Goal: Task Accomplishment & Management: Manage account settings

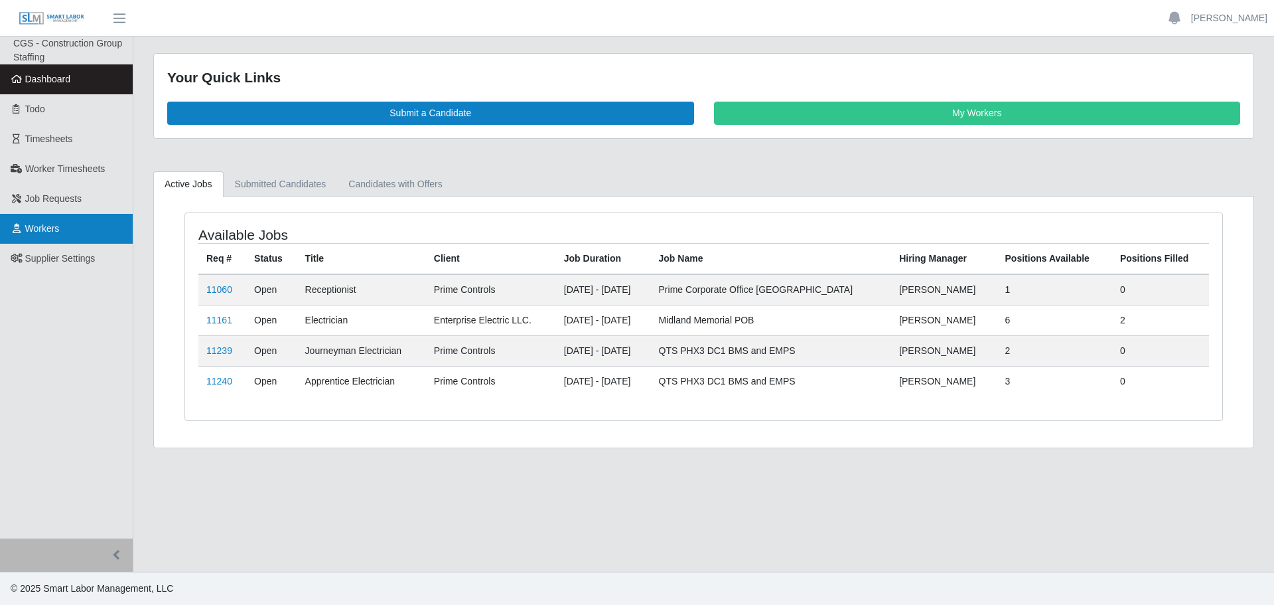
click at [38, 228] on span "Workers" at bounding box center [42, 228] width 35 height 11
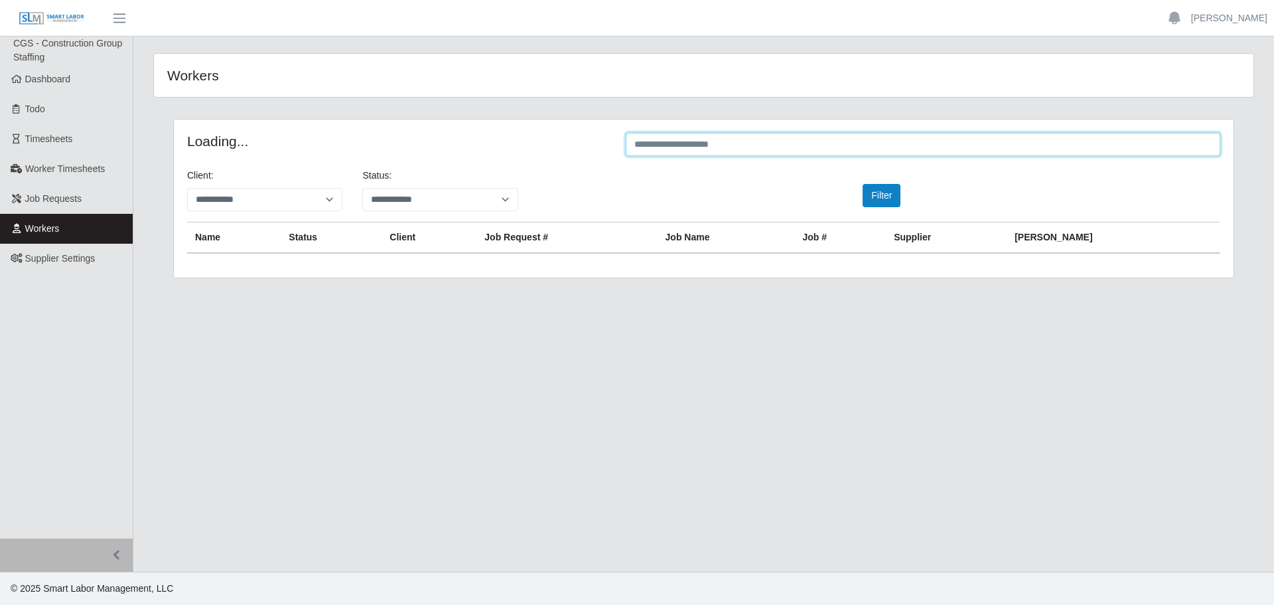
click at [680, 139] on input "text" at bounding box center [923, 144] width 595 height 23
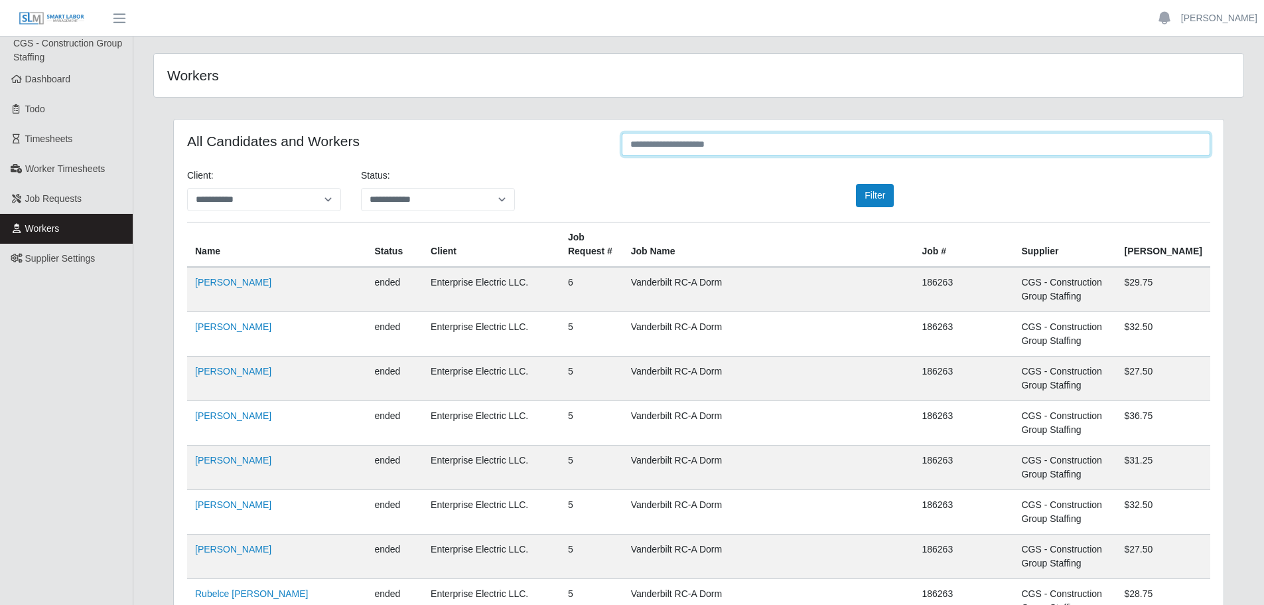
click at [670, 142] on input "text" at bounding box center [916, 144] width 589 height 23
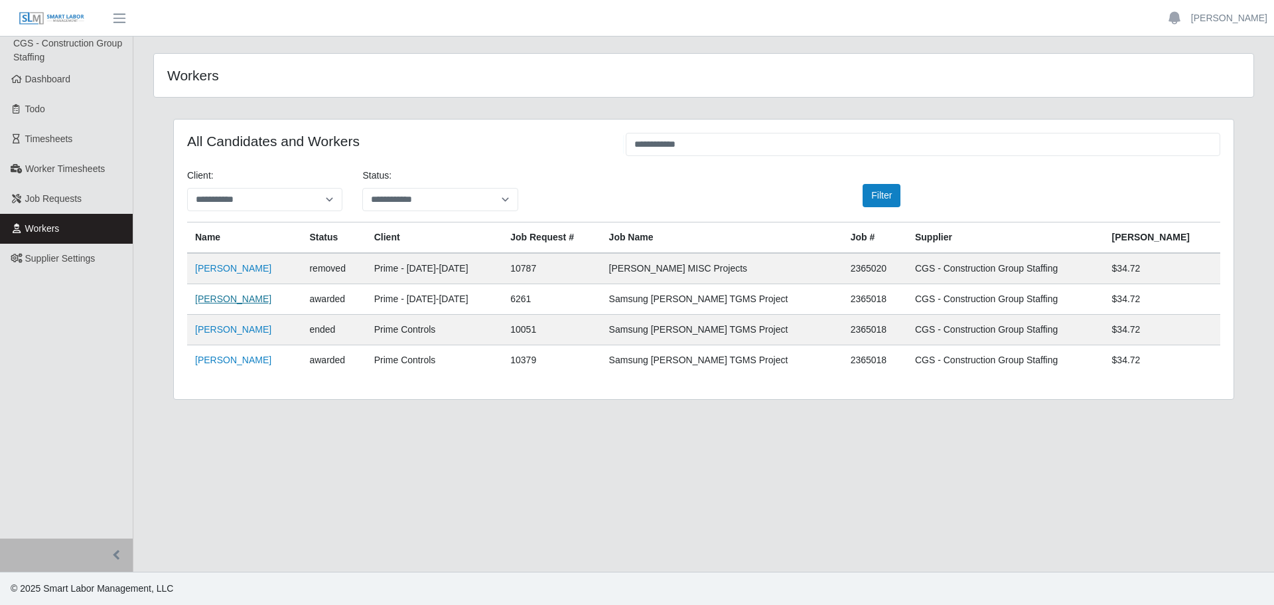
click at [236, 301] on link "Zenon Colina Medina" at bounding box center [233, 298] width 76 height 11
click at [702, 140] on input "**********" at bounding box center [923, 144] width 595 height 23
type input "*"
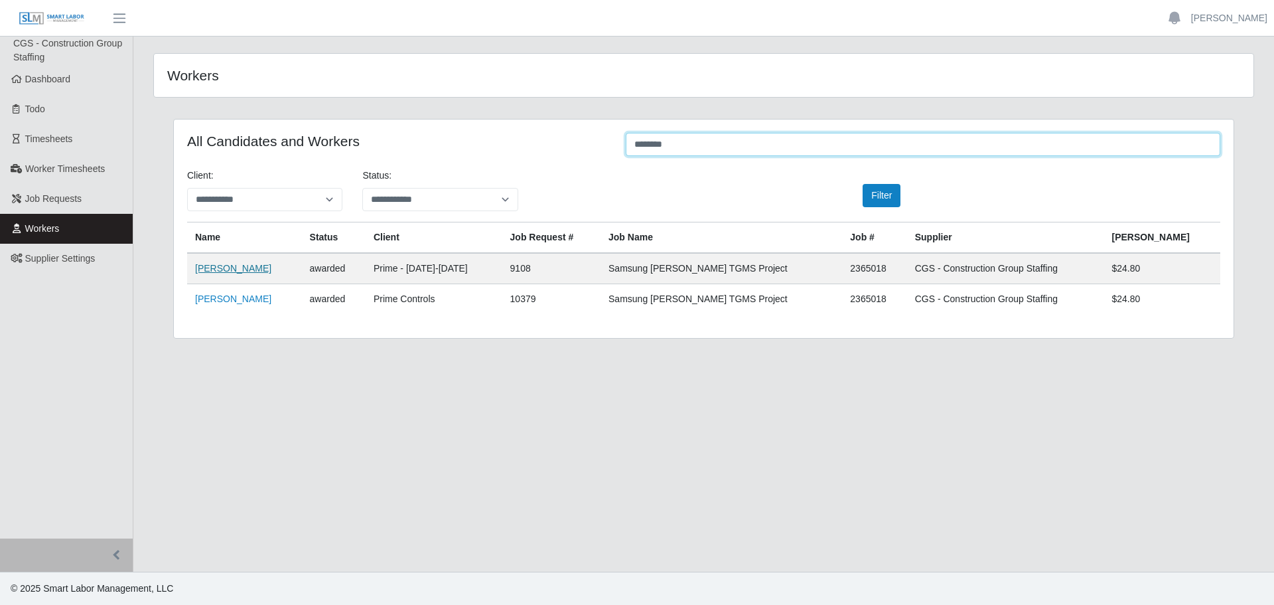
type input "********"
click at [250, 269] on link "[PERSON_NAME]" at bounding box center [233, 268] width 76 height 11
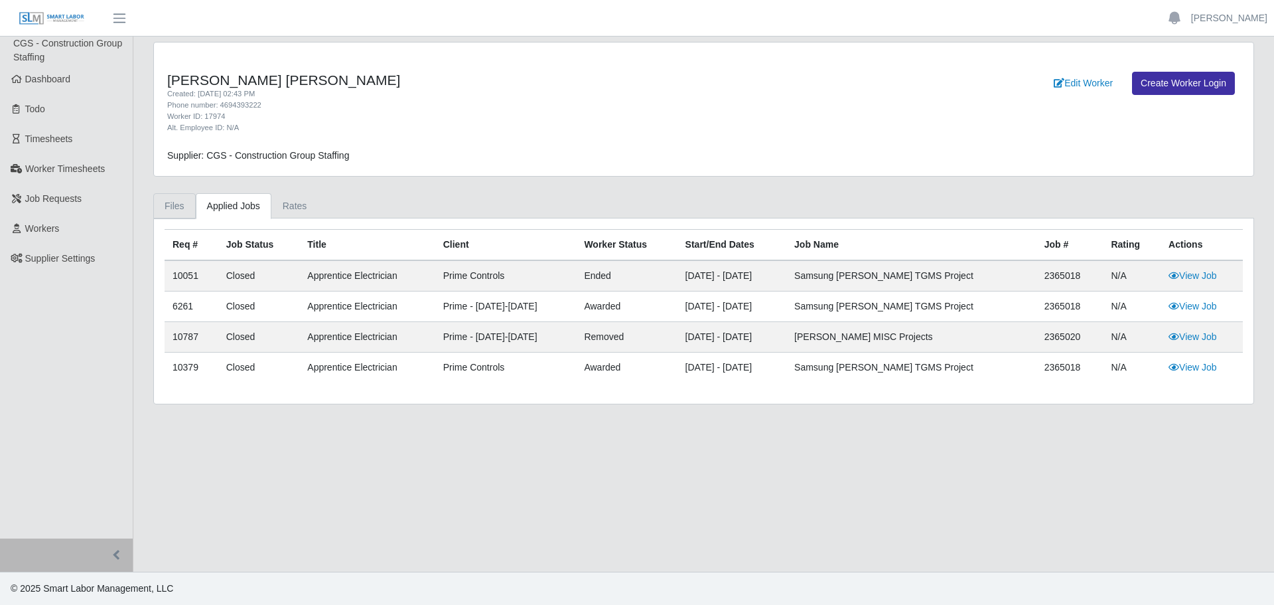
click at [171, 204] on link "Files" at bounding box center [174, 206] width 42 height 26
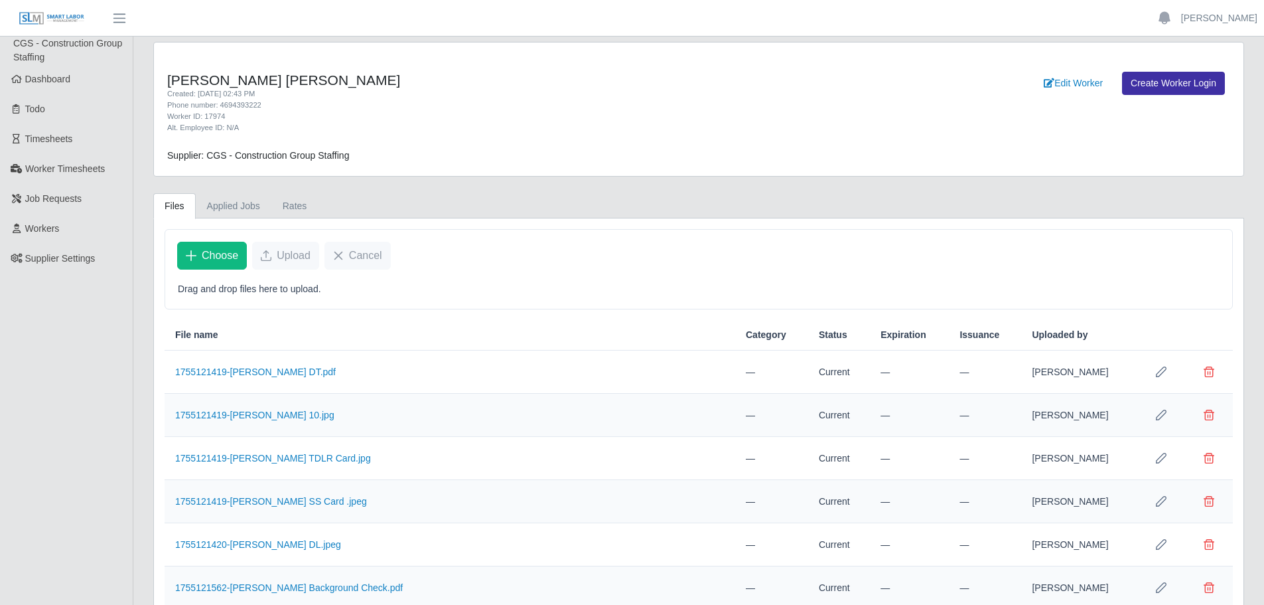
drag, startPoint x: 1165, startPoint y: 194, endPoint x: 1126, endPoint y: 177, distance: 42.2
click at [1165, 194] on ul "Files Applied Jobs Rates" at bounding box center [698, 205] width 1091 height 25
click at [218, 256] on span "Choose" at bounding box center [220, 256] width 37 height 16
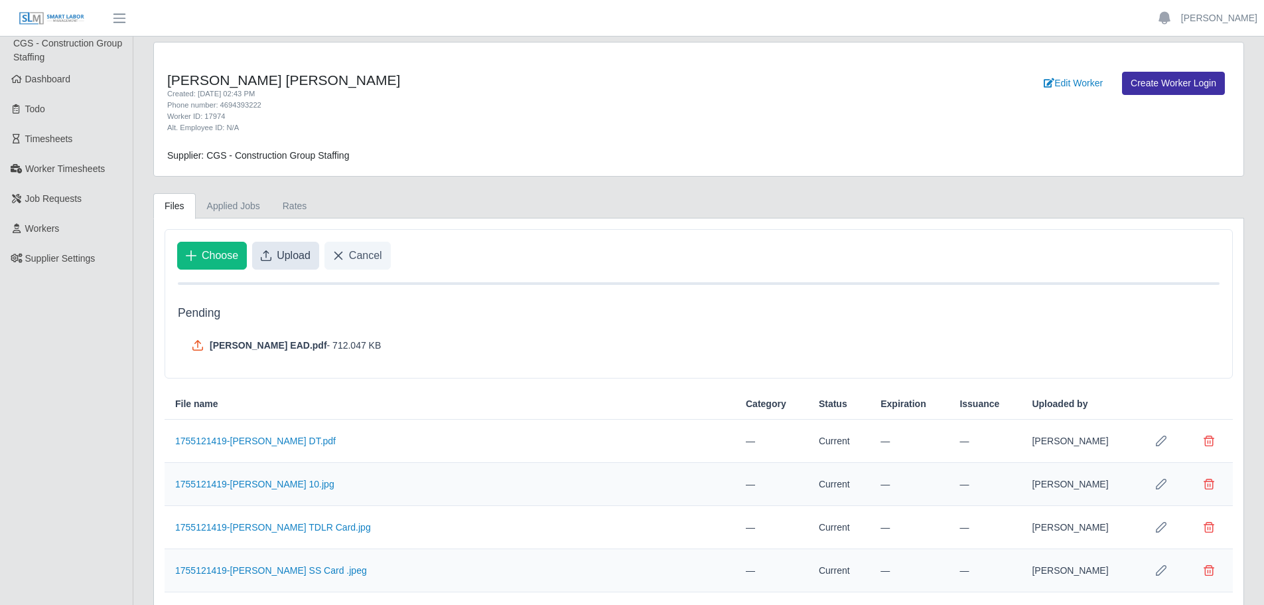
click at [292, 256] on span "Upload" at bounding box center [294, 256] width 34 height 16
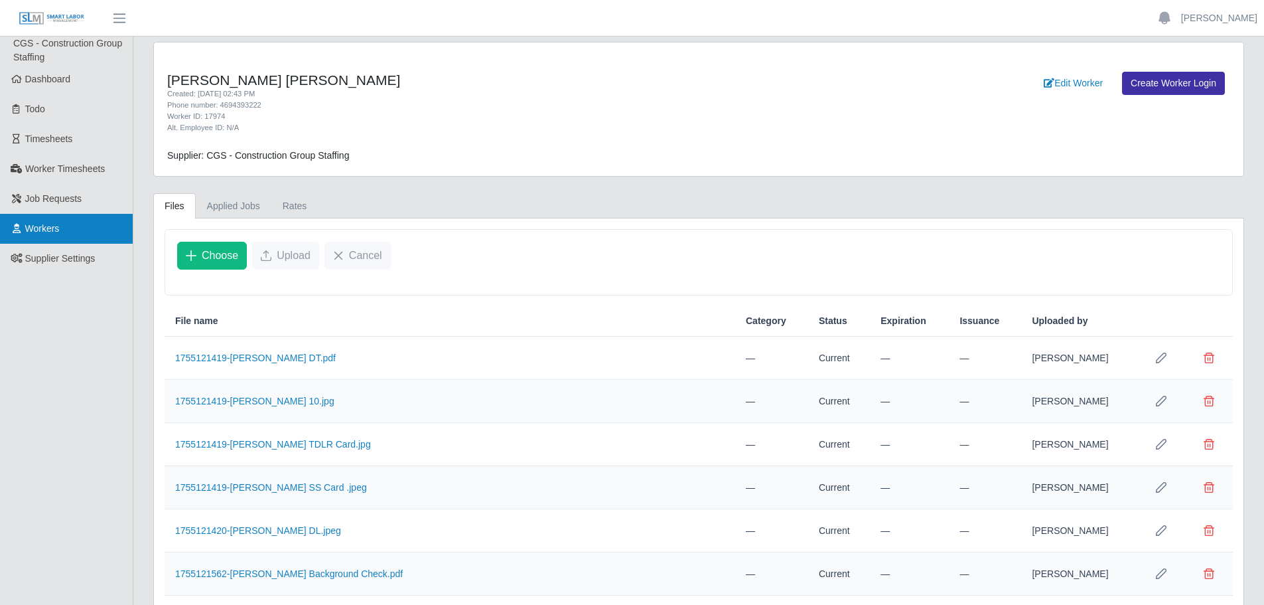
click at [33, 227] on span "Workers" at bounding box center [42, 228] width 35 height 11
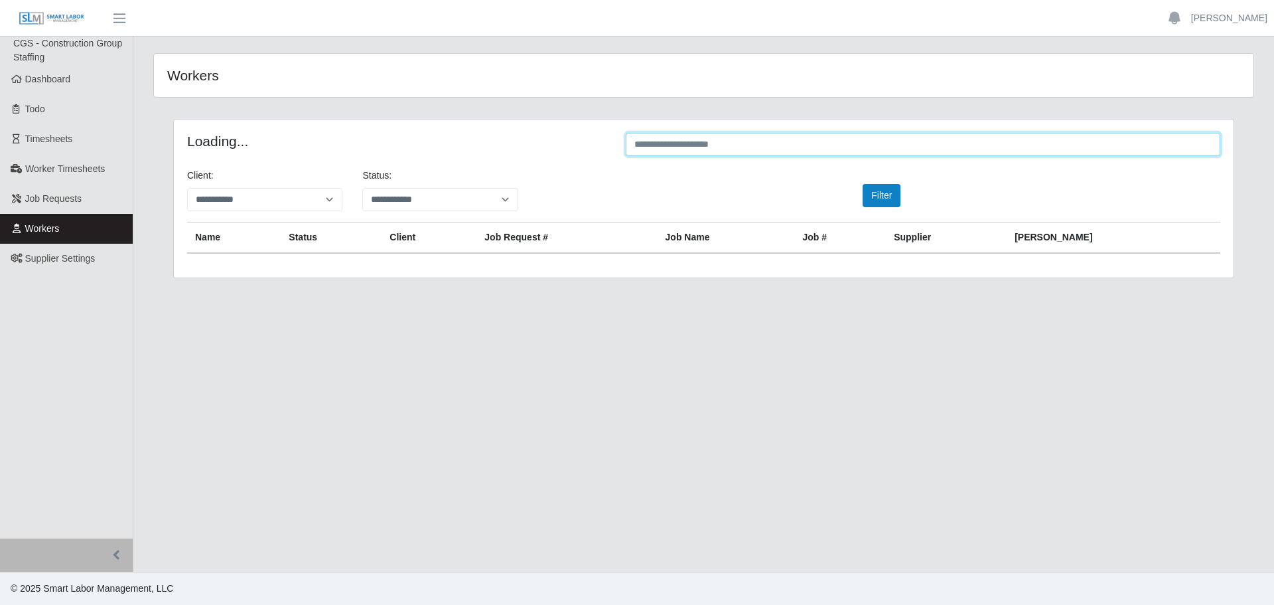
click at [661, 146] on input "text" at bounding box center [923, 144] width 595 height 23
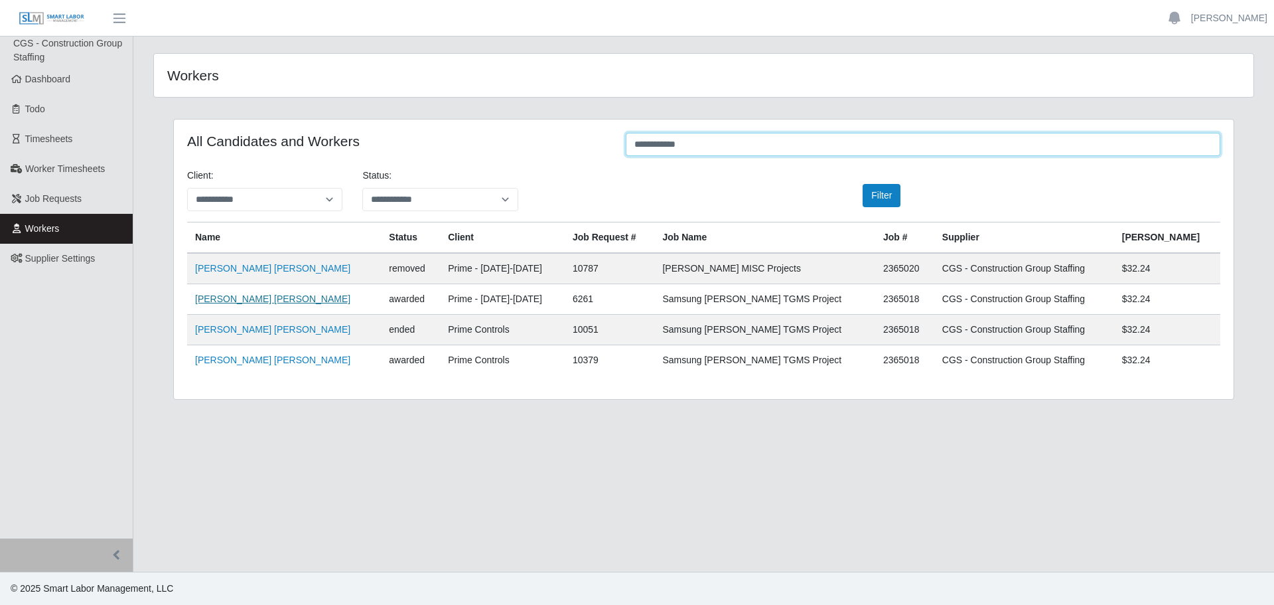
type input "**********"
click at [250, 299] on link "Richard Hernandez Carrillo" at bounding box center [272, 298] width 155 height 11
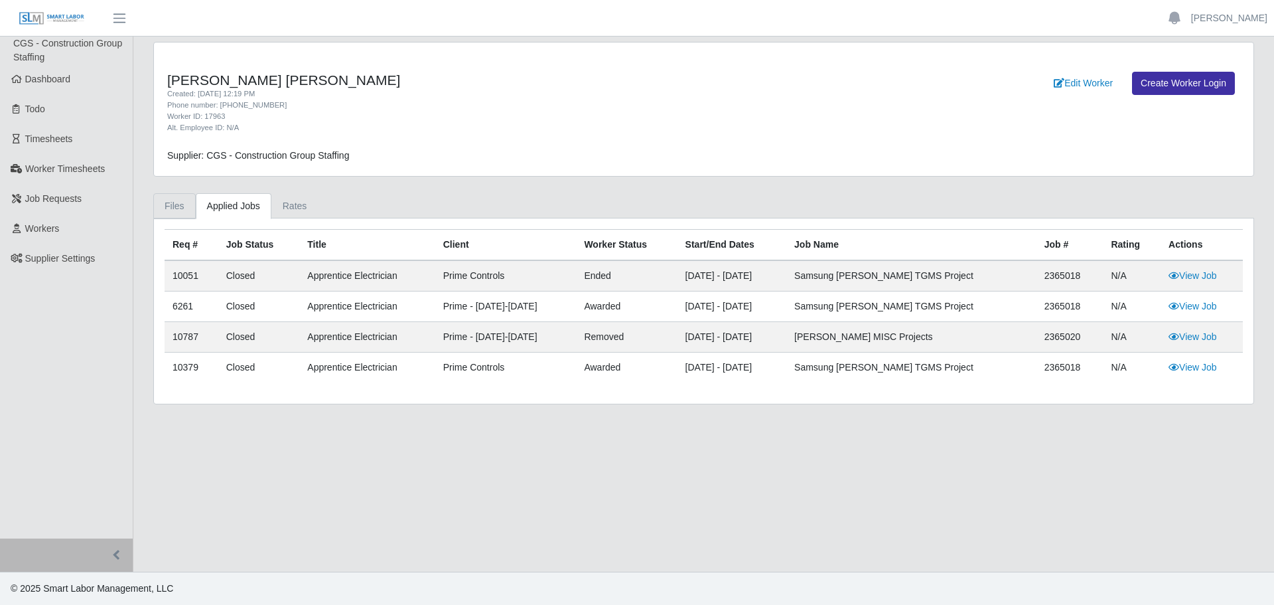
click at [173, 206] on link "Files" at bounding box center [174, 206] width 42 height 26
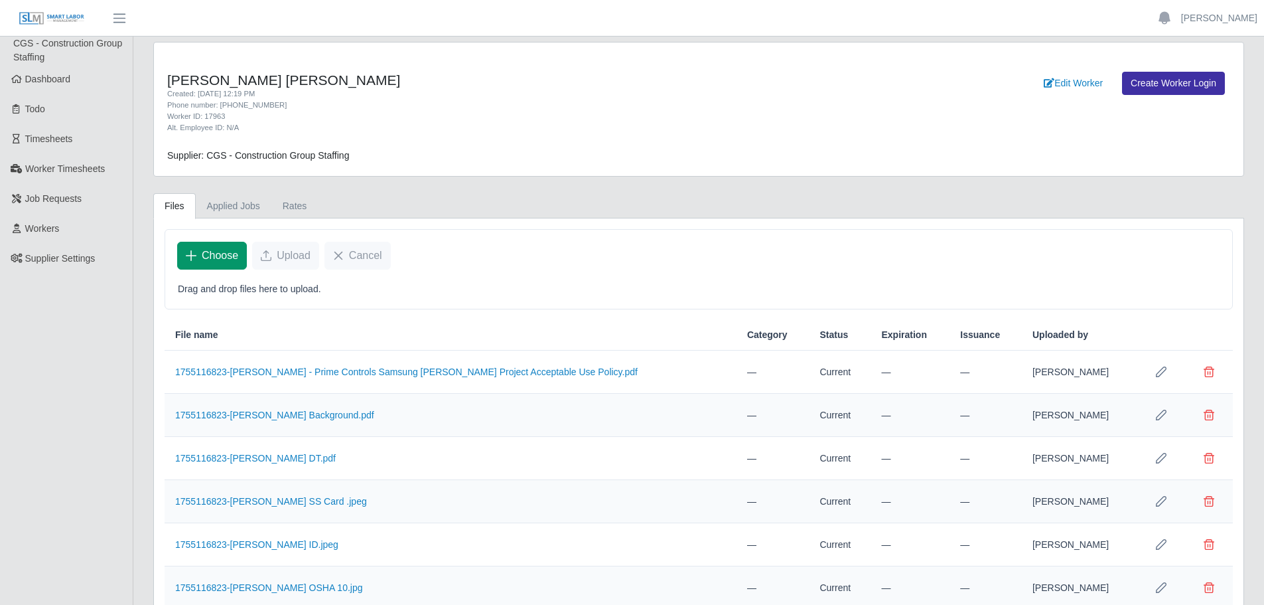
click at [210, 258] on span "Choose" at bounding box center [220, 256] width 37 height 16
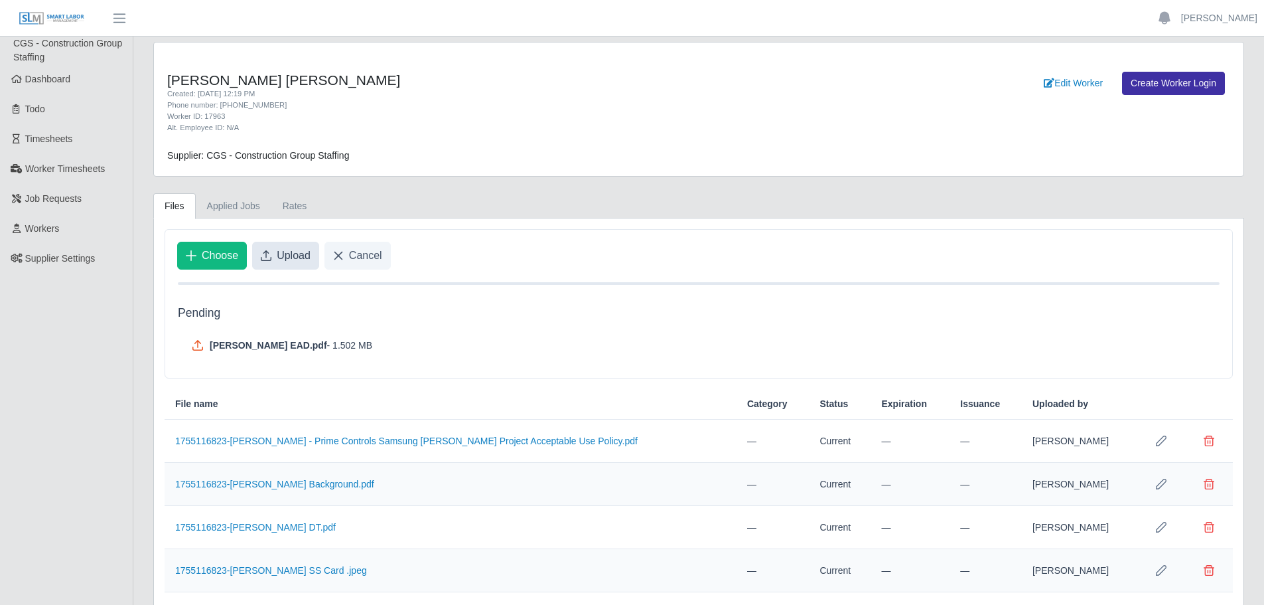
click at [282, 255] on span "Upload" at bounding box center [294, 256] width 34 height 16
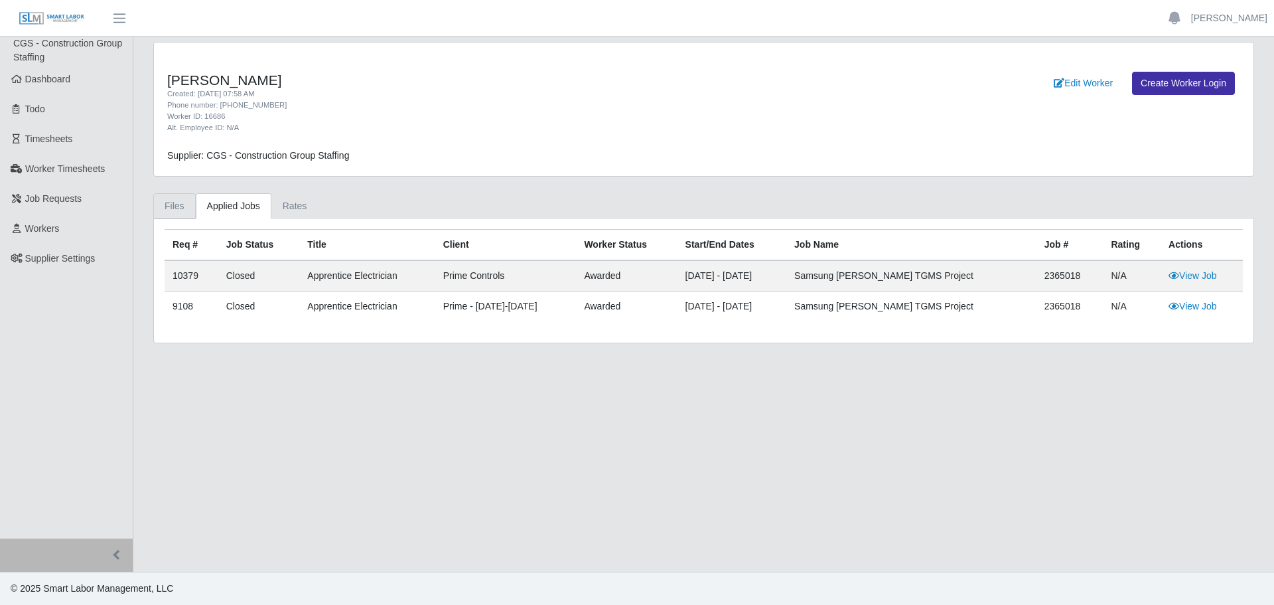
click at [180, 211] on link "Files" at bounding box center [174, 206] width 42 height 26
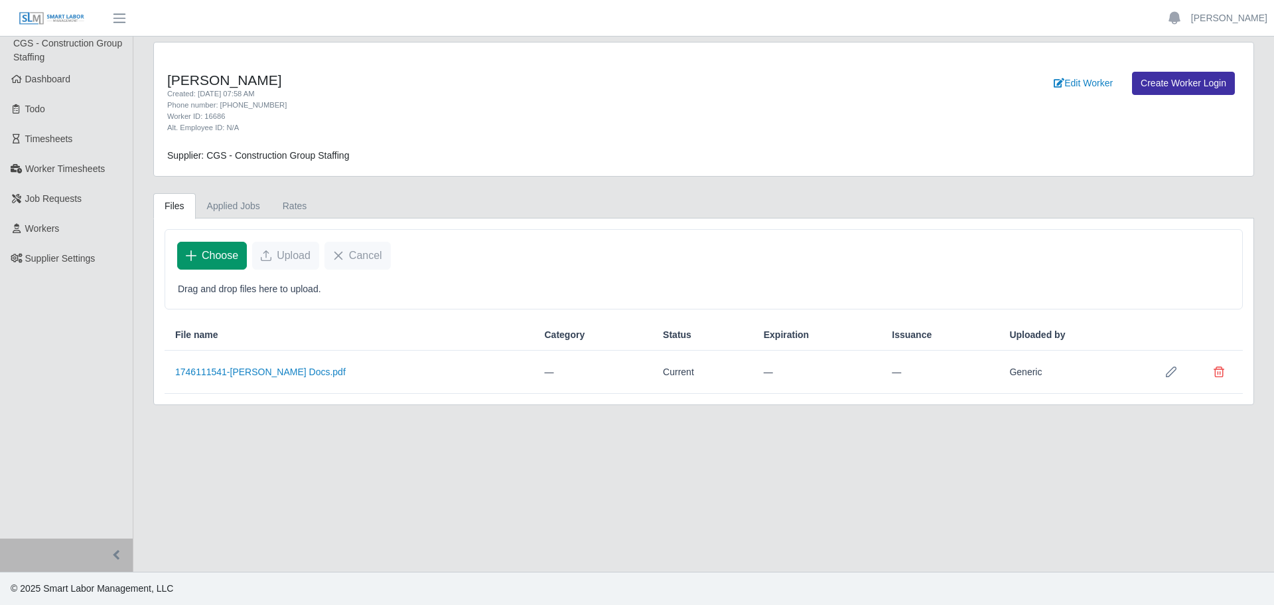
click at [215, 252] on span "Choose" at bounding box center [220, 256] width 37 height 16
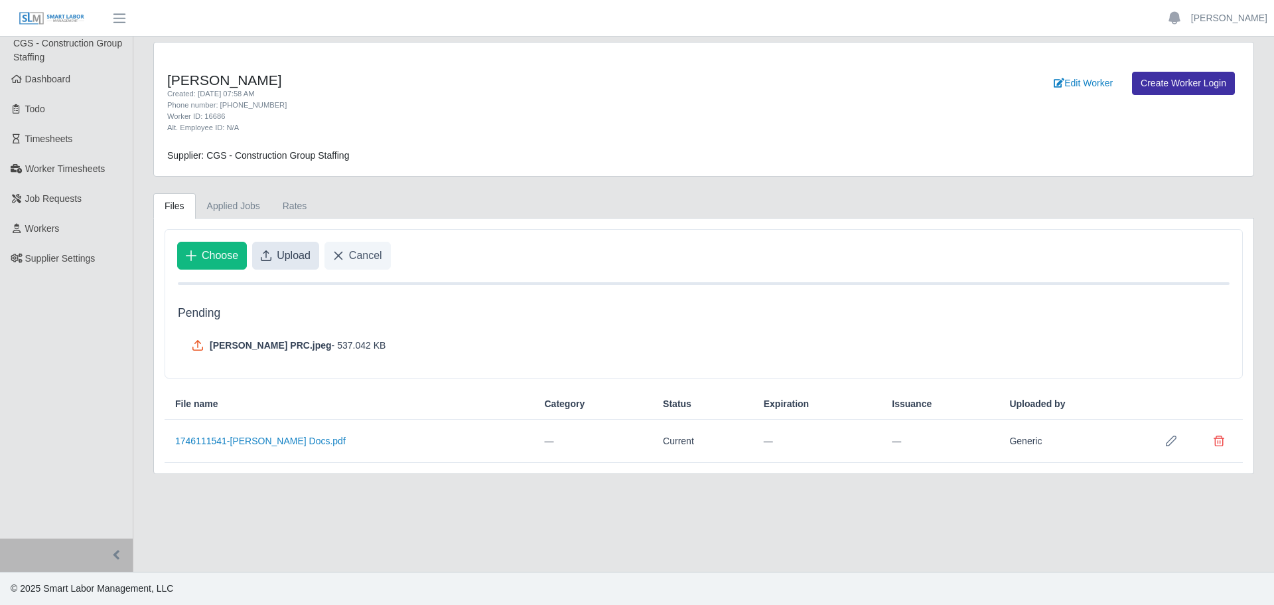
click at [282, 250] on span "Upload" at bounding box center [294, 256] width 34 height 16
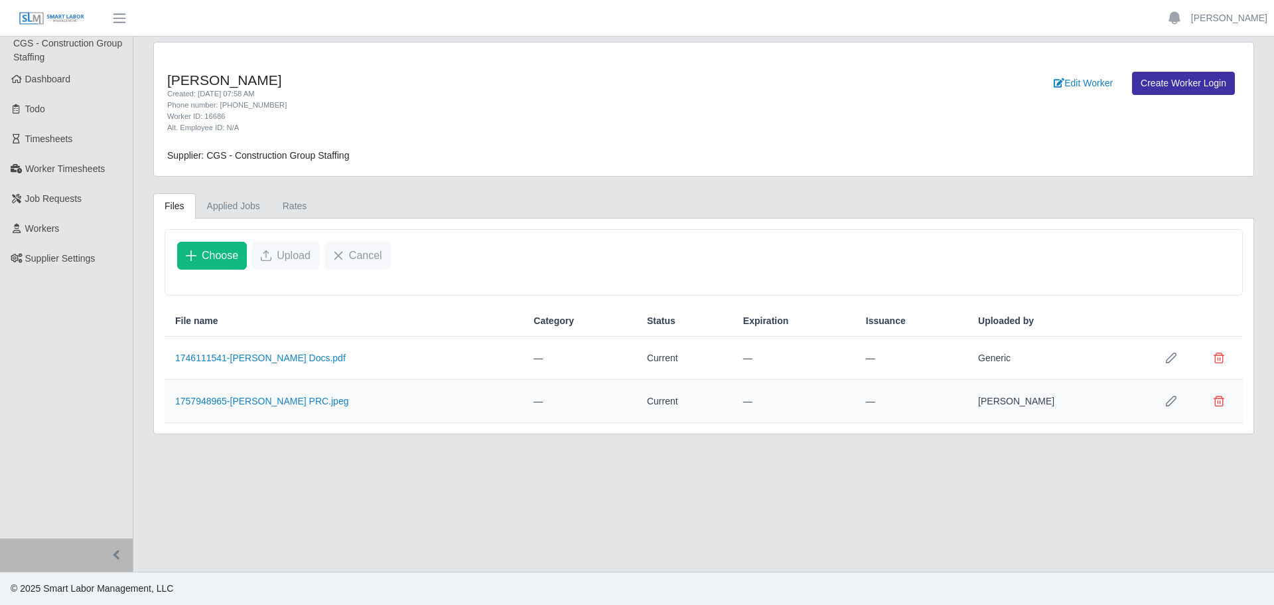
click at [1074, 506] on main "Niurka Portieles Benitez Created: 05/01/2025 07:58 AM Phone number: 737-291-255…" at bounding box center [703, 304] width 1141 height 535
click at [39, 228] on span "Workers" at bounding box center [42, 228] width 35 height 11
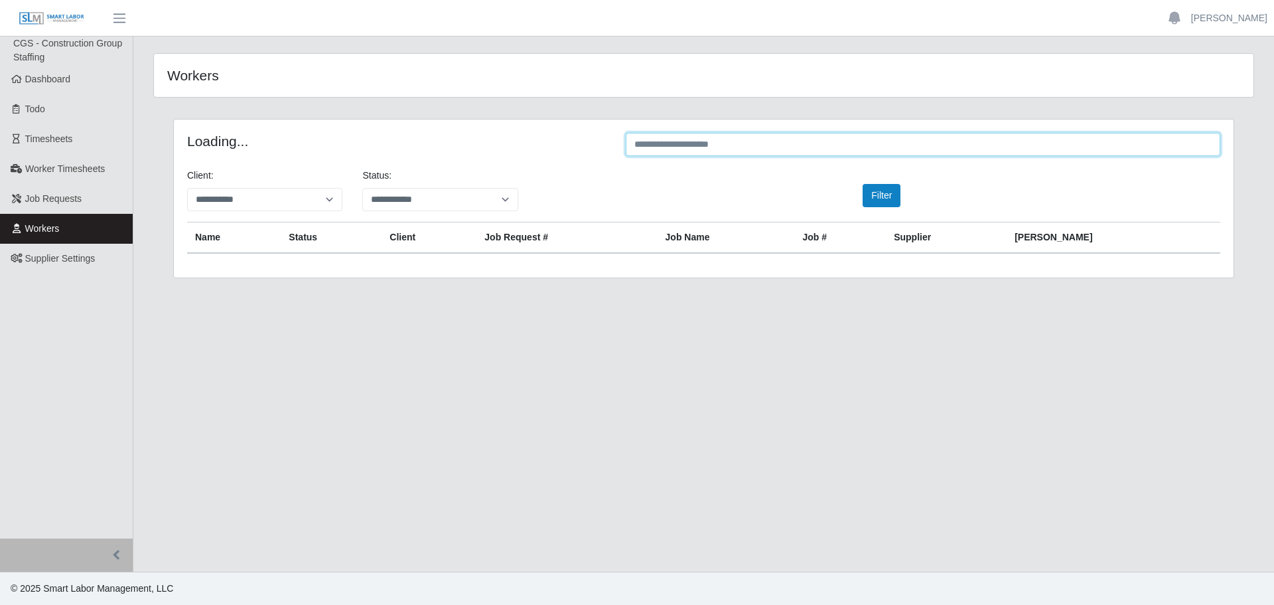
click at [698, 140] on input "text" at bounding box center [923, 144] width 595 height 23
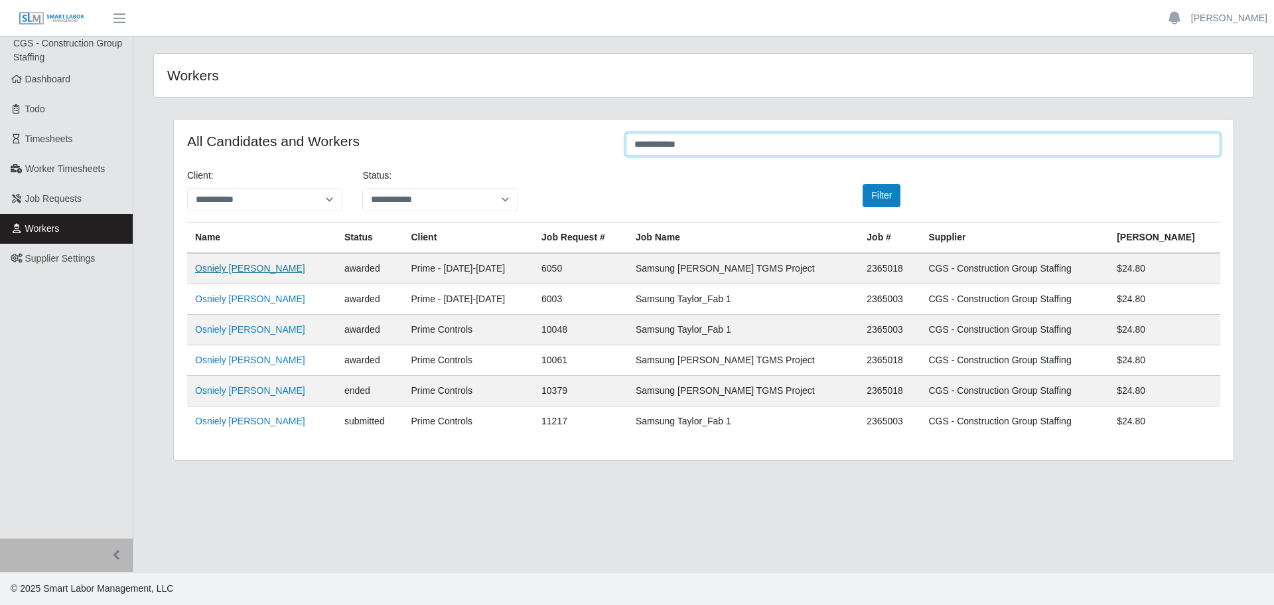
type input "**********"
click at [251, 266] on link "Osniely [PERSON_NAME]" at bounding box center [250, 268] width 110 height 11
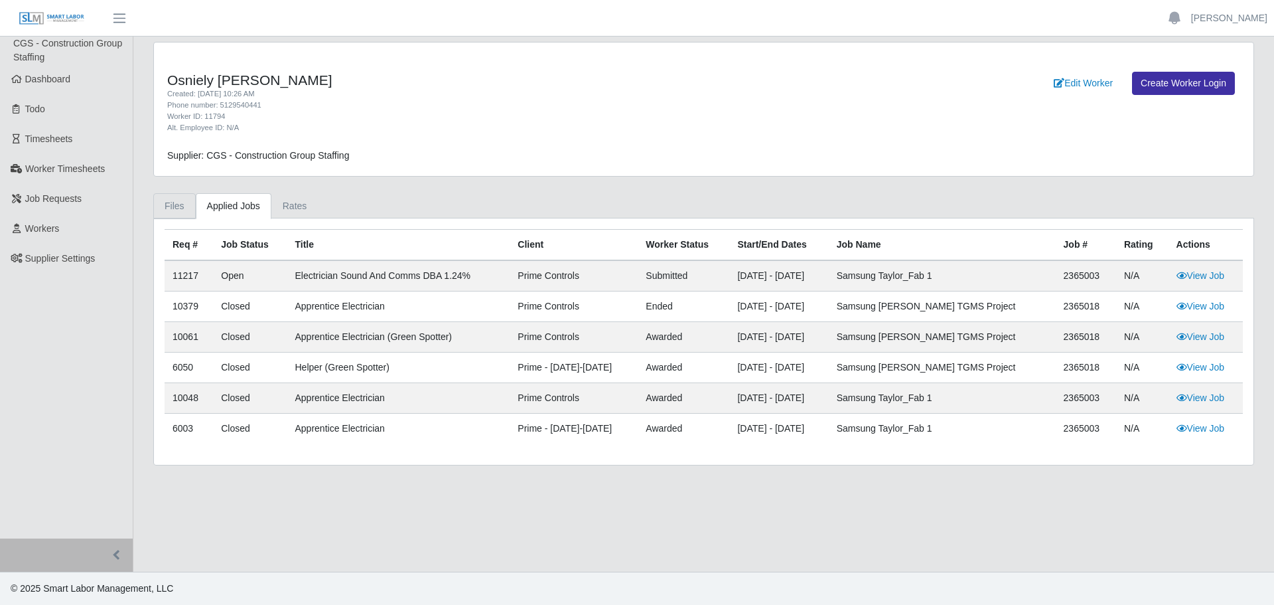
click at [171, 206] on link "Files" at bounding box center [174, 206] width 42 height 26
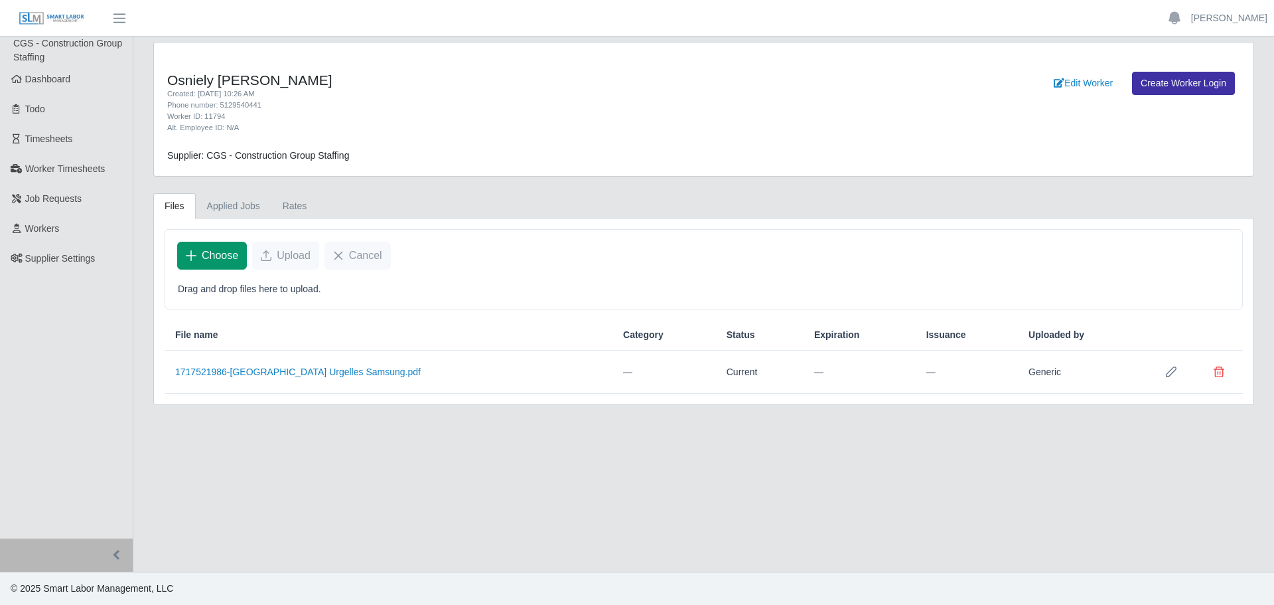
click at [220, 252] on span "Choose" at bounding box center [220, 256] width 37 height 16
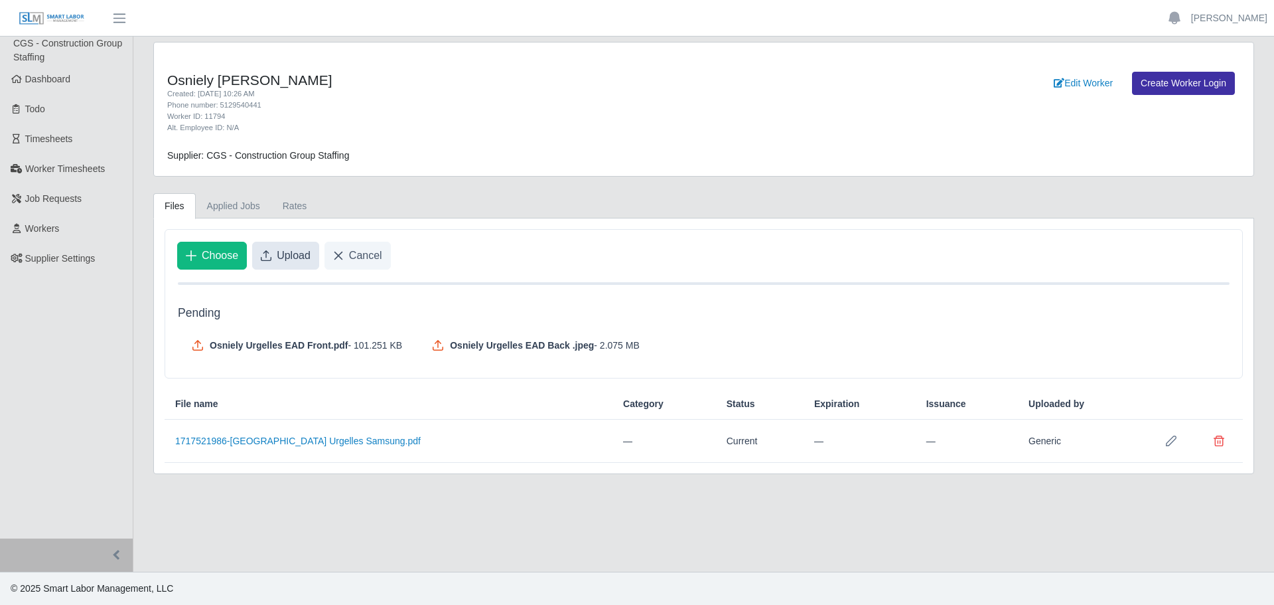
click at [285, 253] on span "Upload" at bounding box center [294, 256] width 34 height 16
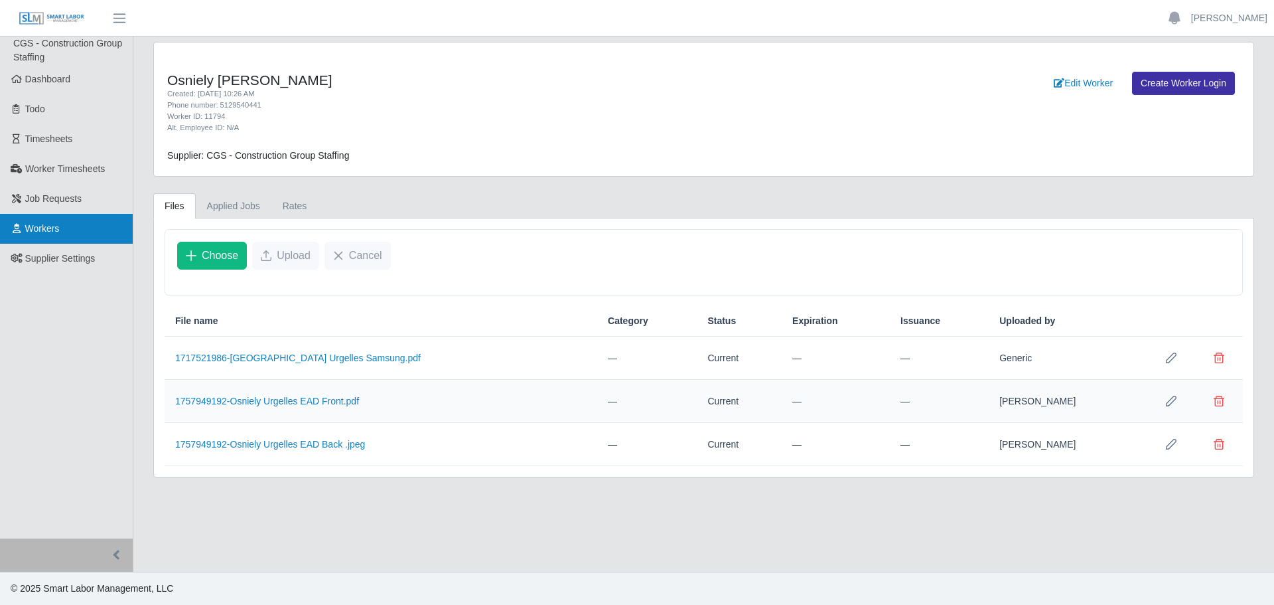
click at [41, 230] on span "Workers" at bounding box center [42, 228] width 35 height 11
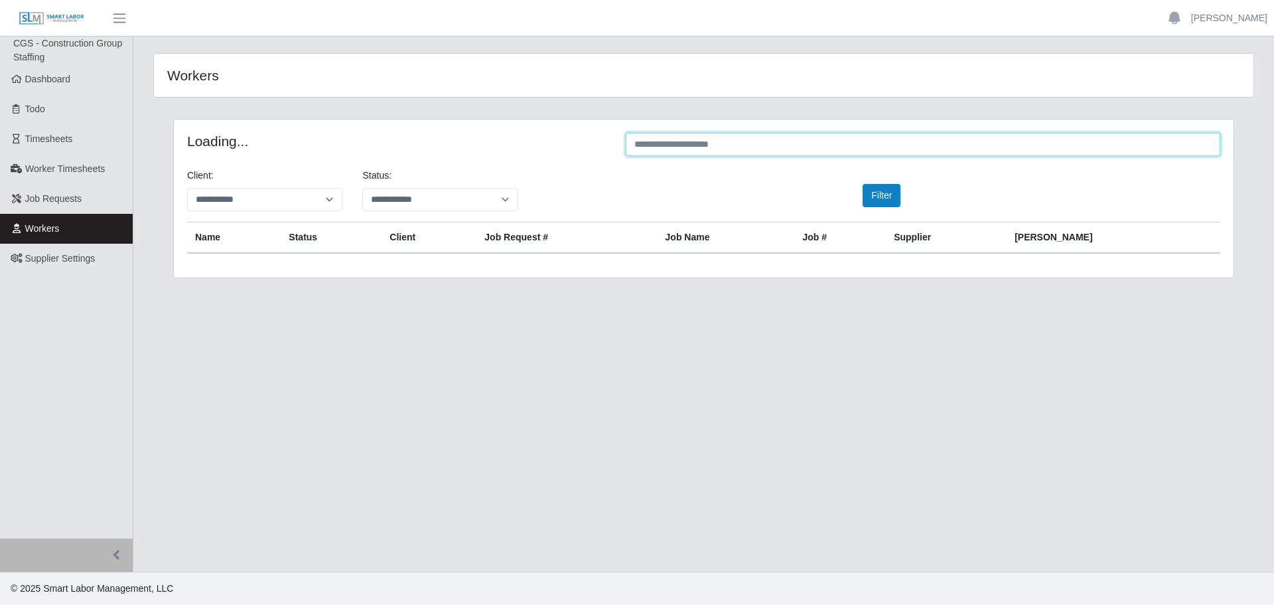
click at [704, 142] on input "text" at bounding box center [923, 144] width 595 height 23
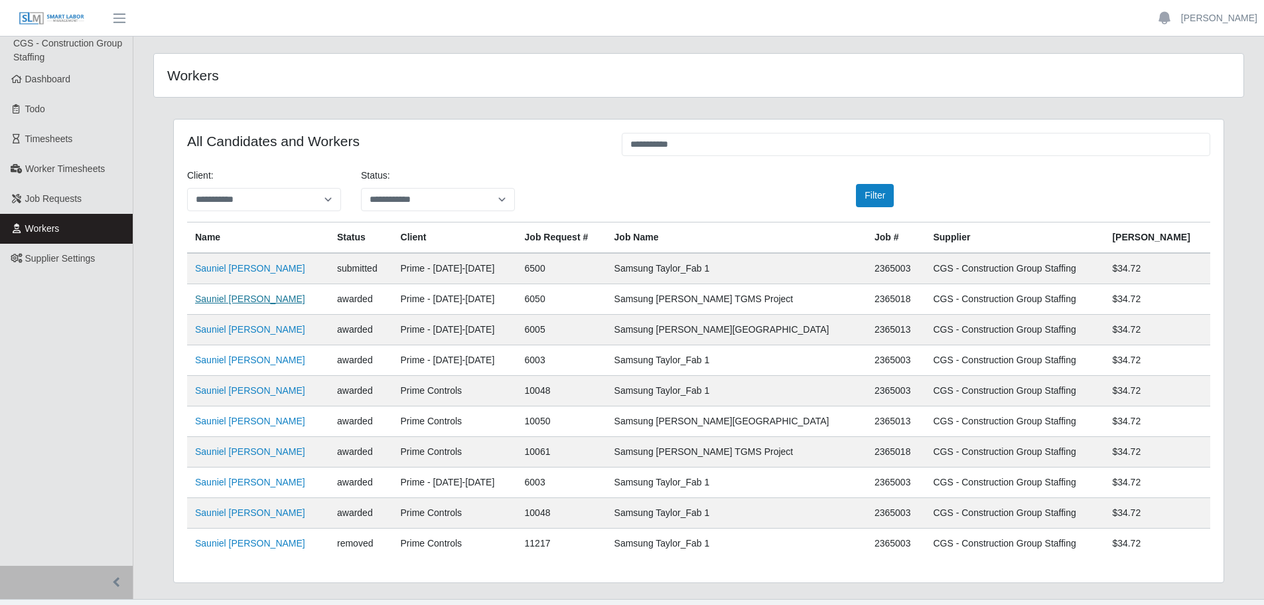
click at [240, 297] on link "Sauniel [PERSON_NAME]" at bounding box center [250, 298] width 110 height 11
click at [681, 141] on input "**********" at bounding box center [916, 144] width 589 height 23
type input "*"
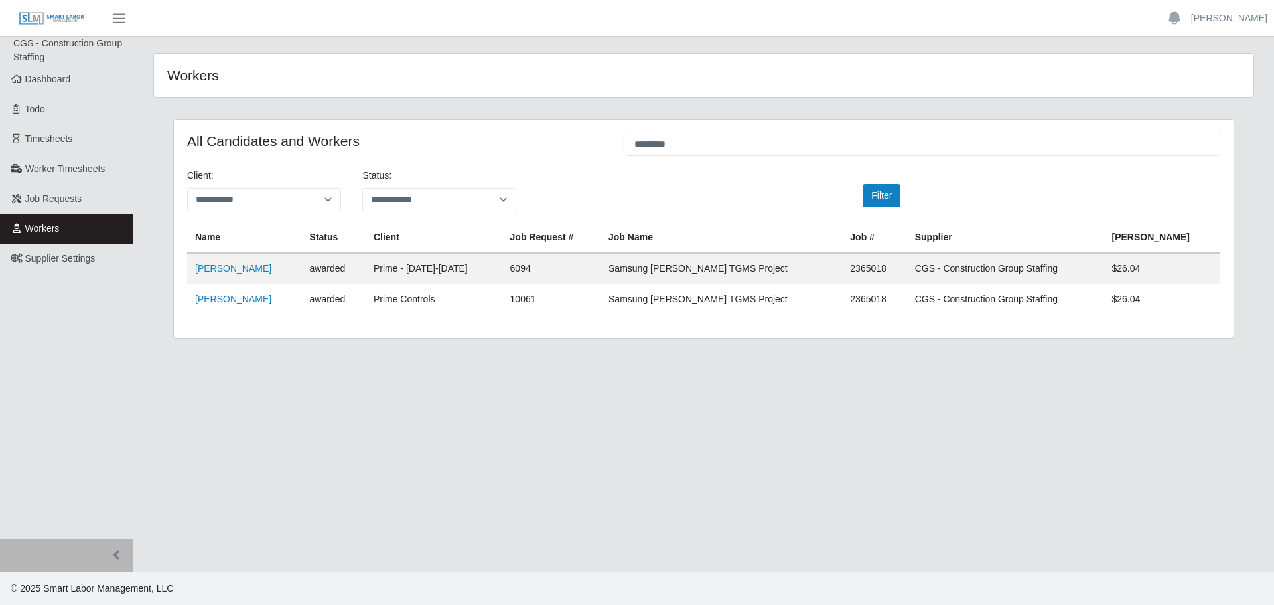
click at [240, 267] on td "Valentina Morillo Rendon" at bounding box center [244, 268] width 115 height 31
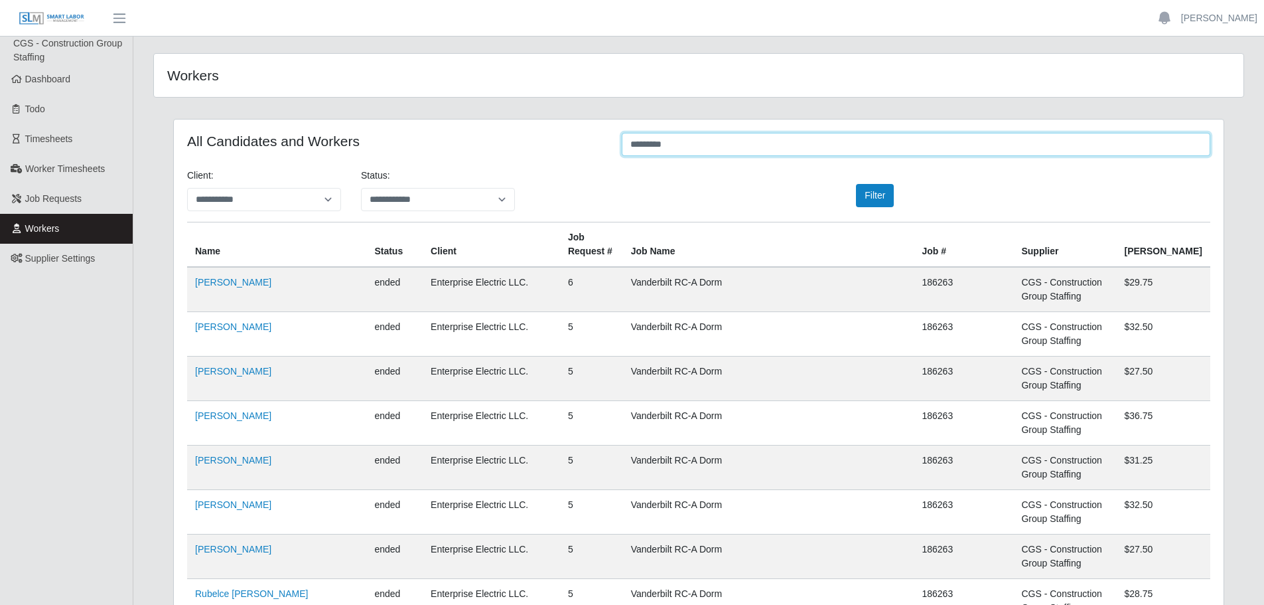
click at [699, 143] on input "*********" at bounding box center [916, 144] width 589 height 23
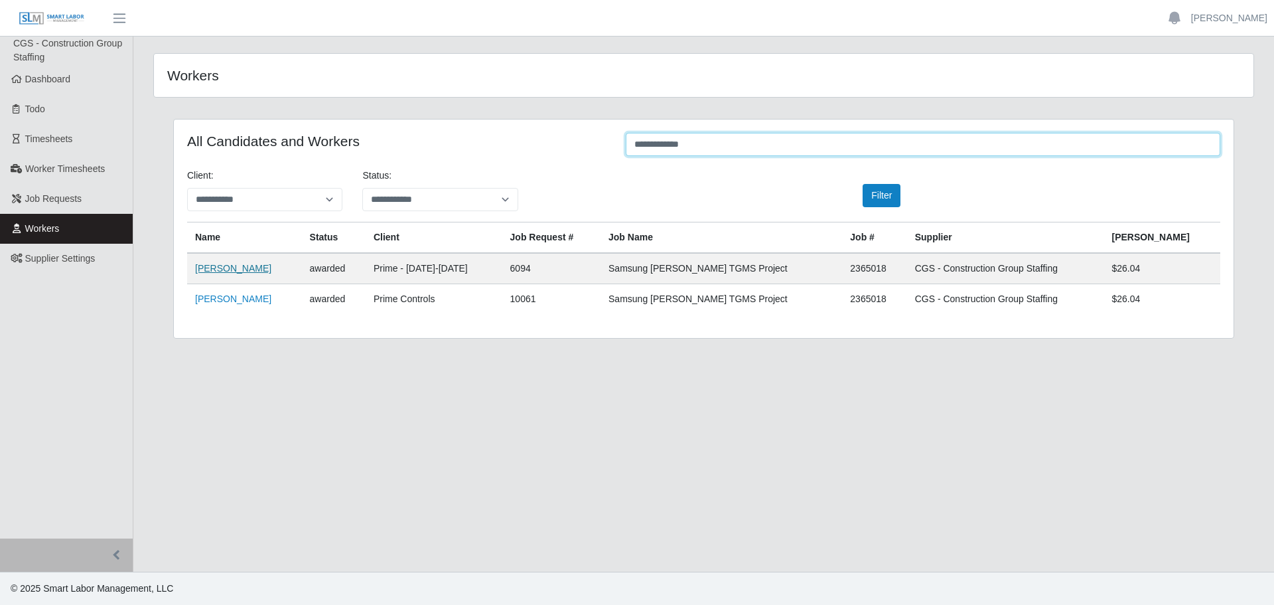
type input "**********"
click at [257, 270] on link "[PERSON_NAME]" at bounding box center [233, 268] width 76 height 11
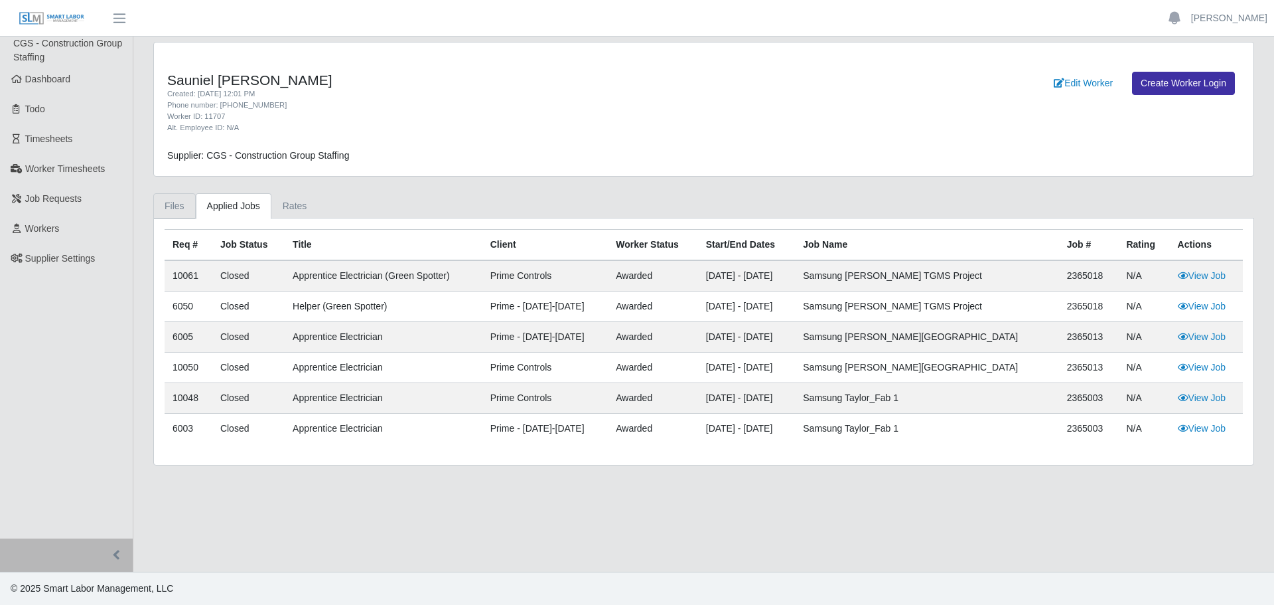
click at [171, 209] on link "Files" at bounding box center [174, 206] width 42 height 26
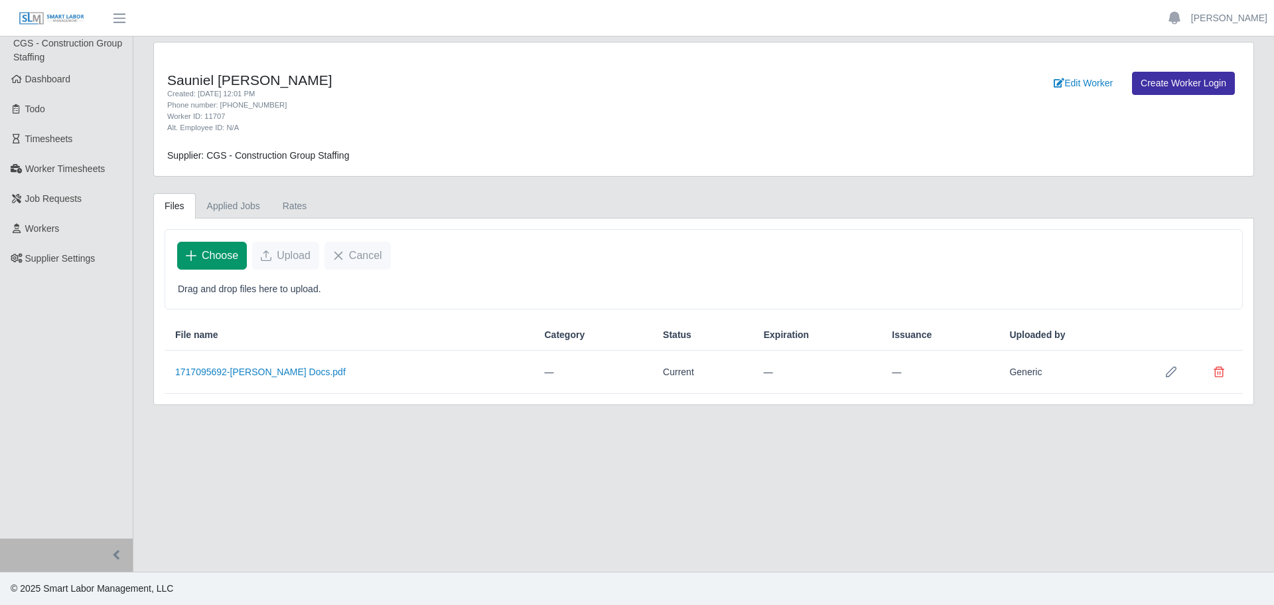
click at [204, 252] on span "Choose" at bounding box center [220, 256] width 37 height 16
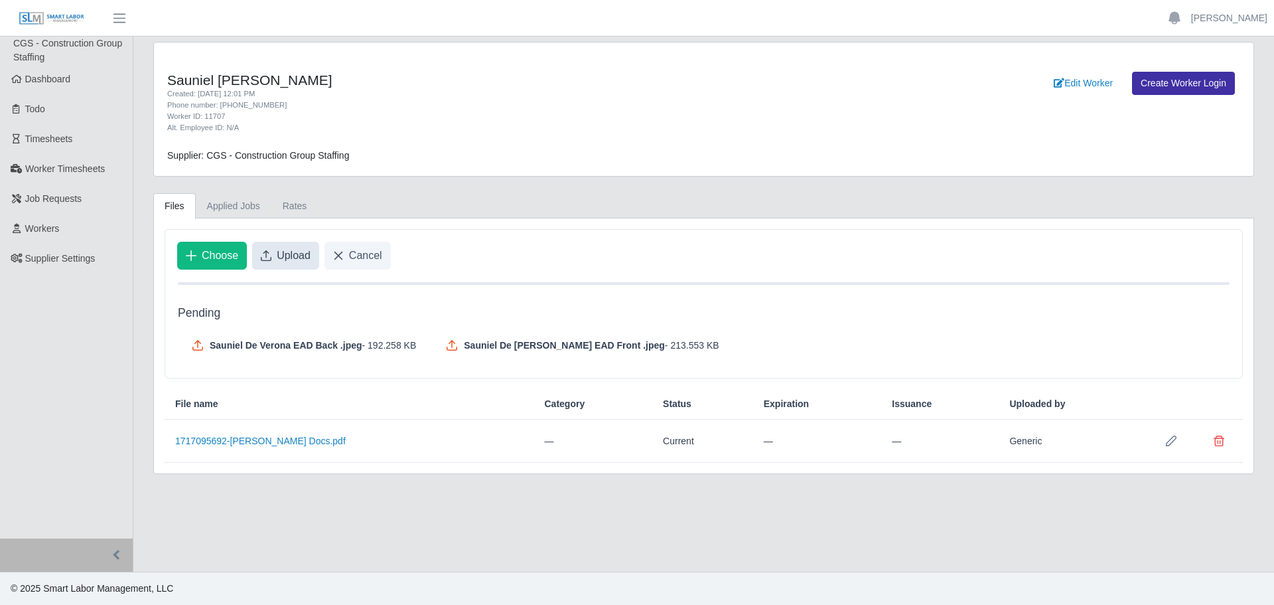
click at [283, 255] on span "Upload" at bounding box center [294, 256] width 34 height 16
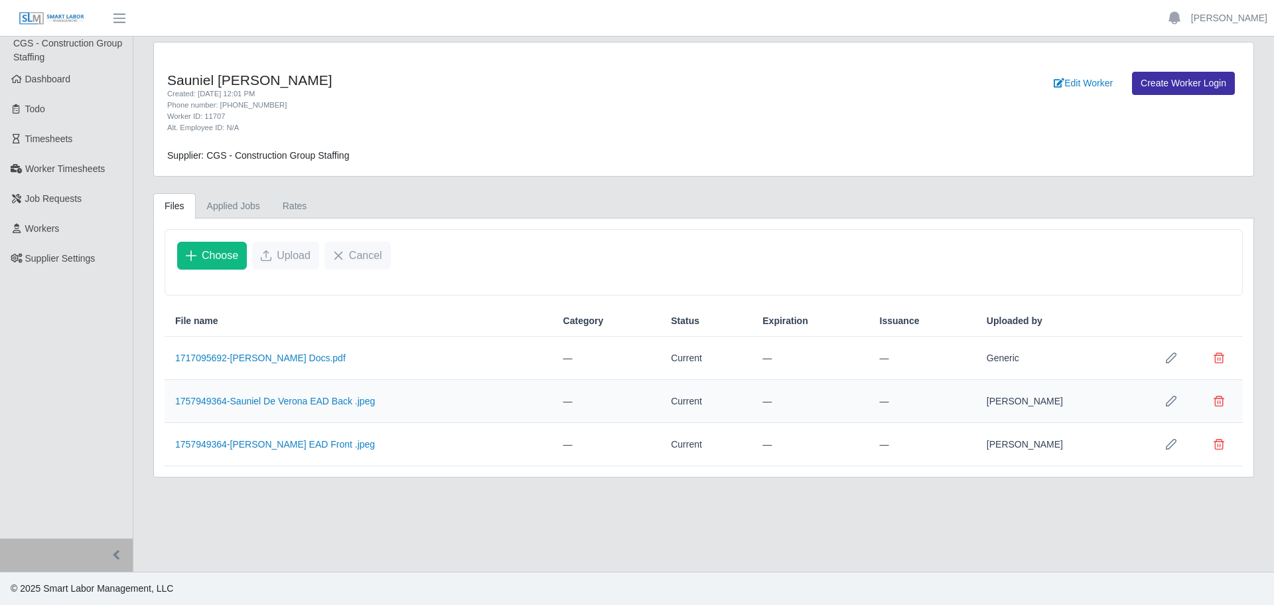
click at [780, 532] on main "Sauniel De Varona Created: 05/30/2024 12:01 PM Phone number: 512-599-0620 Worke…" at bounding box center [703, 304] width 1141 height 535
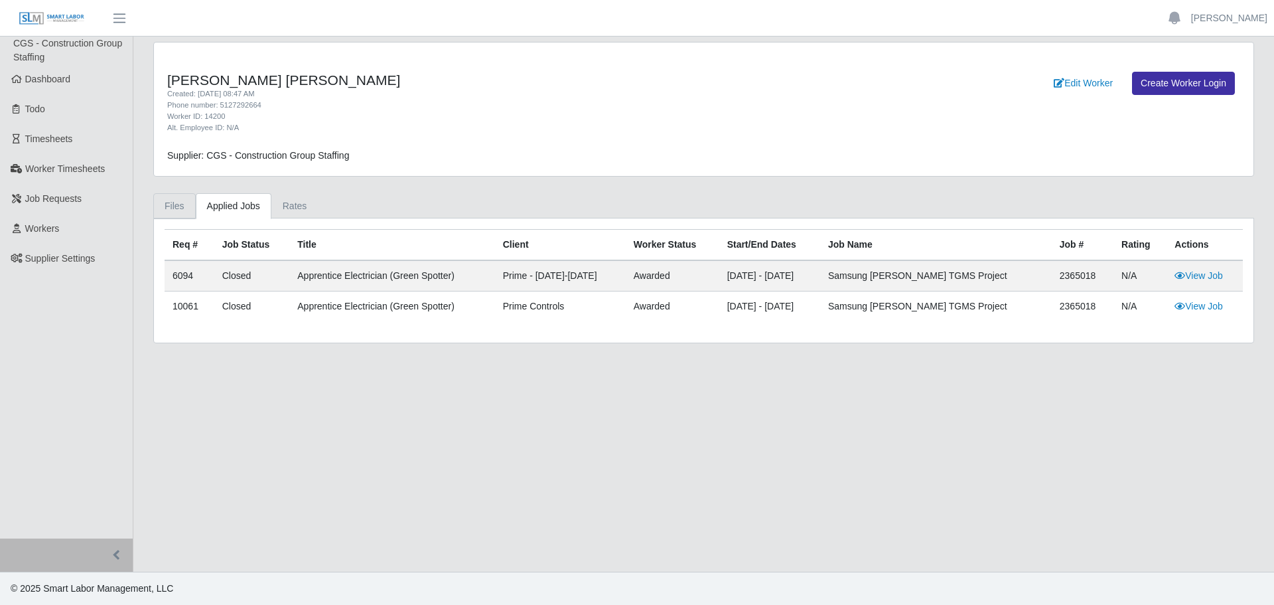
click at [170, 200] on link "Files" at bounding box center [174, 206] width 42 height 26
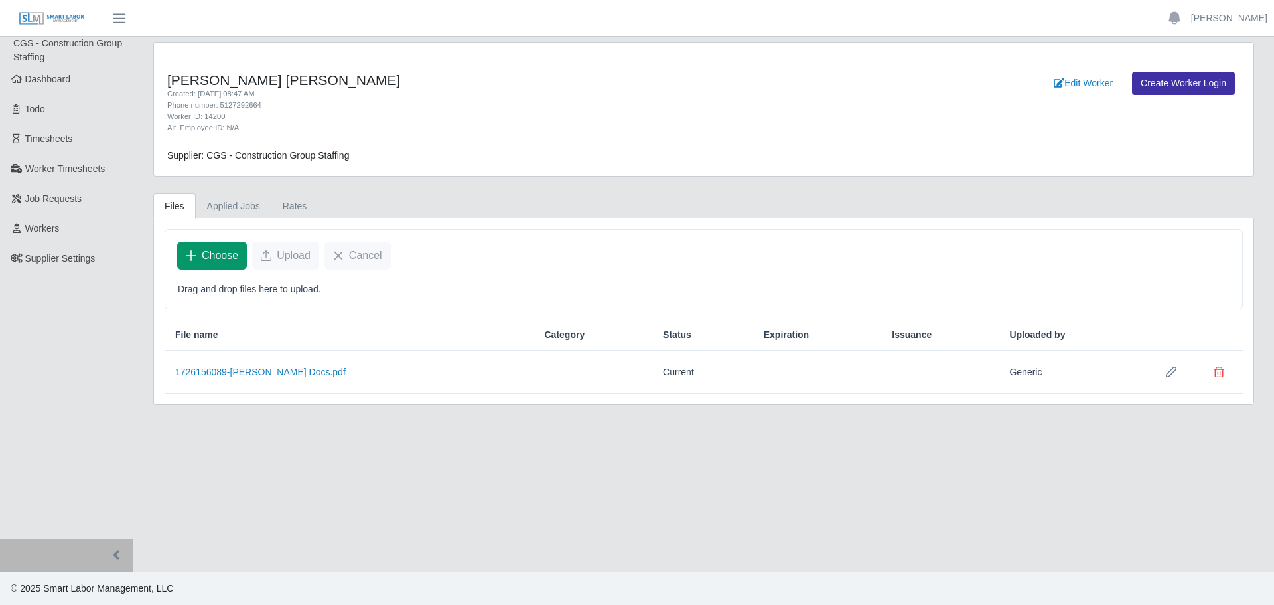
click at [206, 254] on span "Choose" at bounding box center [220, 256] width 37 height 16
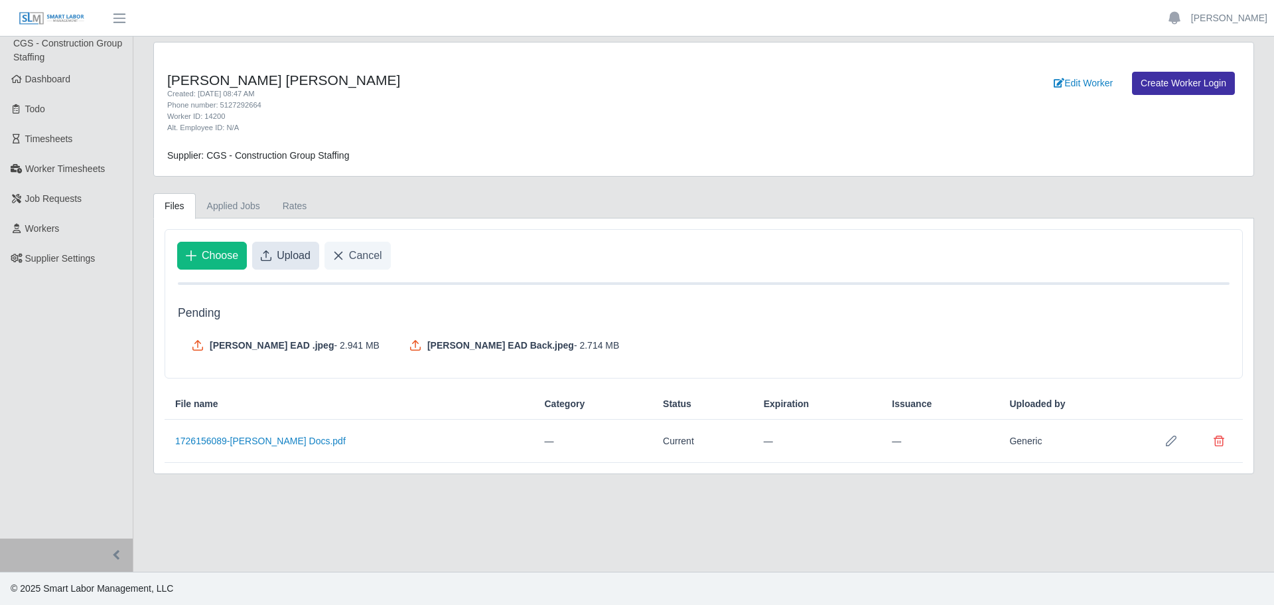
click at [283, 255] on span "Upload" at bounding box center [294, 256] width 34 height 16
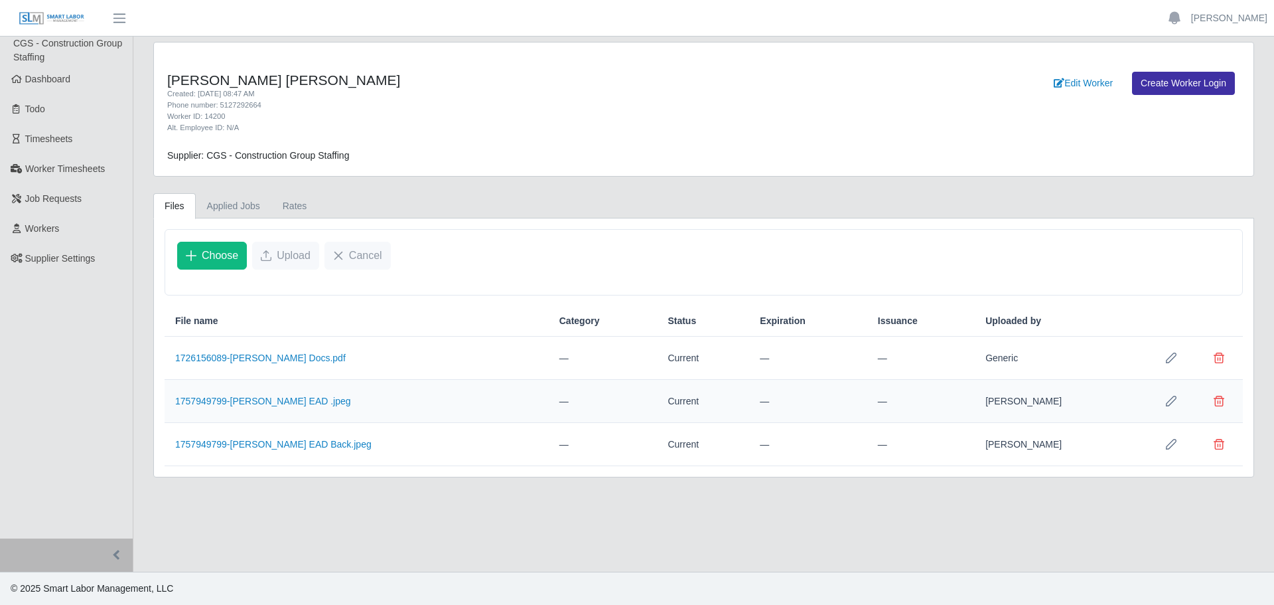
click at [709, 259] on div "Choose Upload Cancel" at bounding box center [703, 256] width 1077 height 52
click at [56, 220] on link "Workers" at bounding box center [66, 229] width 133 height 30
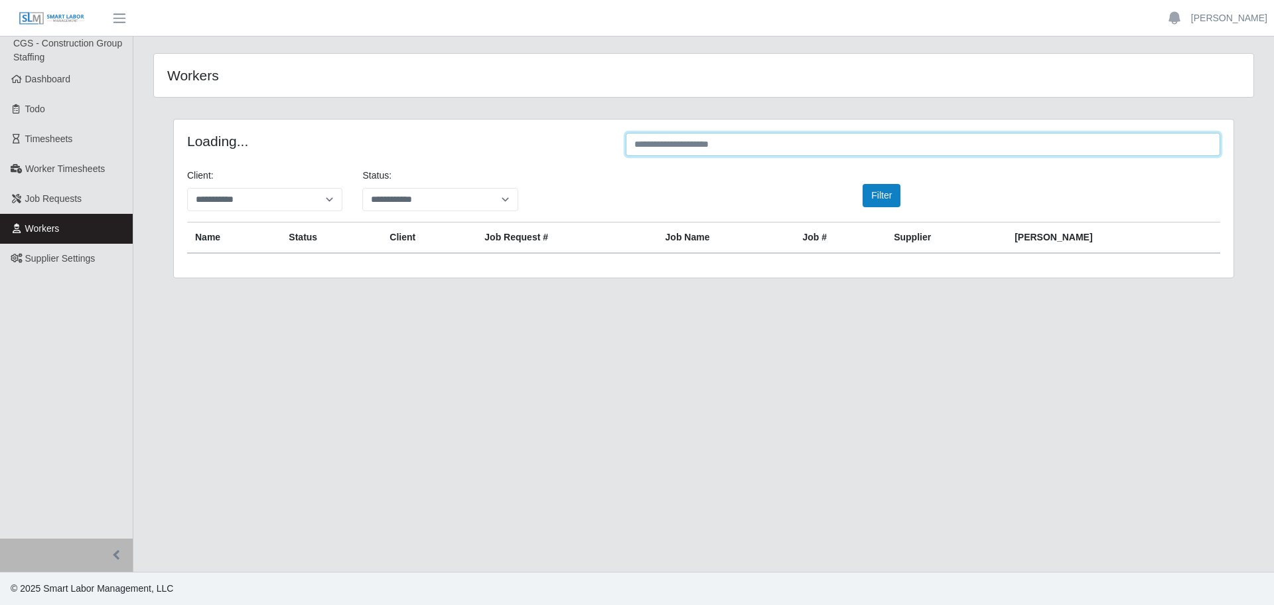
click at [676, 146] on input "text" at bounding box center [923, 144] width 595 height 23
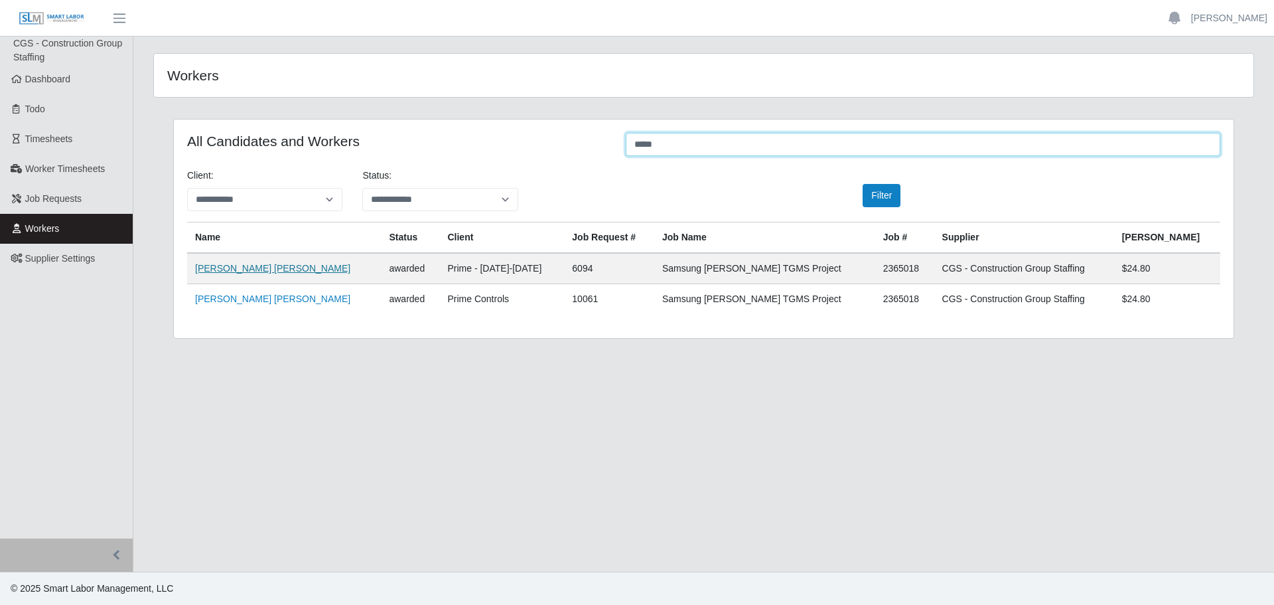
type input "*****"
click at [244, 269] on link "[PERSON_NAME] [PERSON_NAME]" at bounding box center [272, 268] width 155 height 11
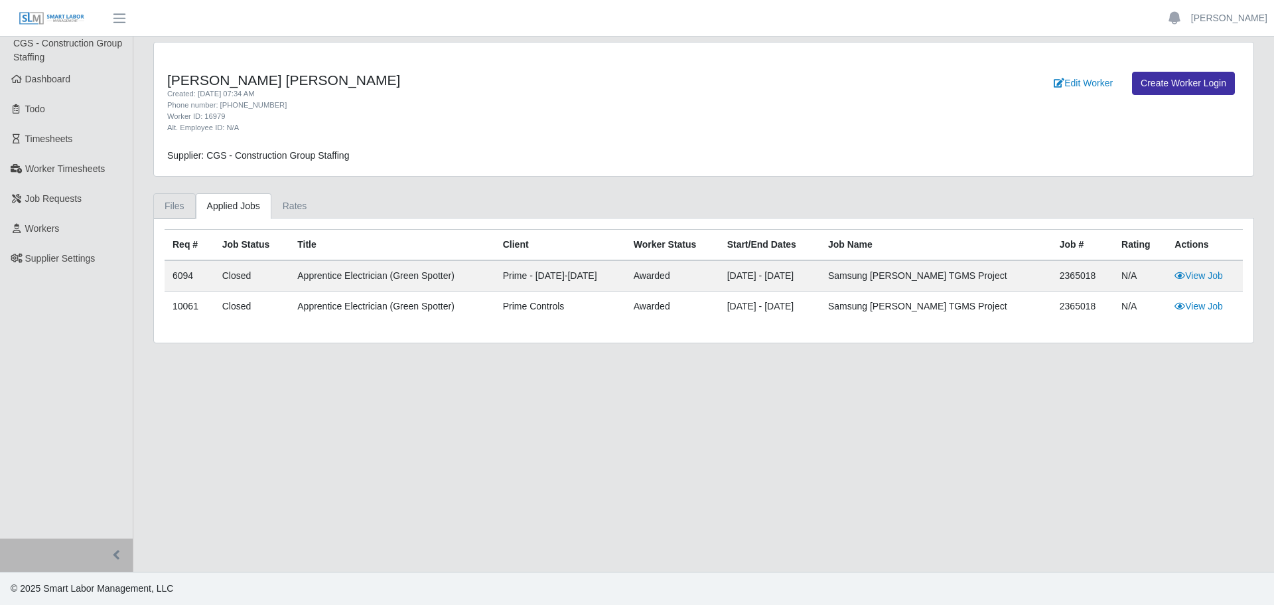
click at [171, 208] on link "Files" at bounding box center [174, 206] width 42 height 26
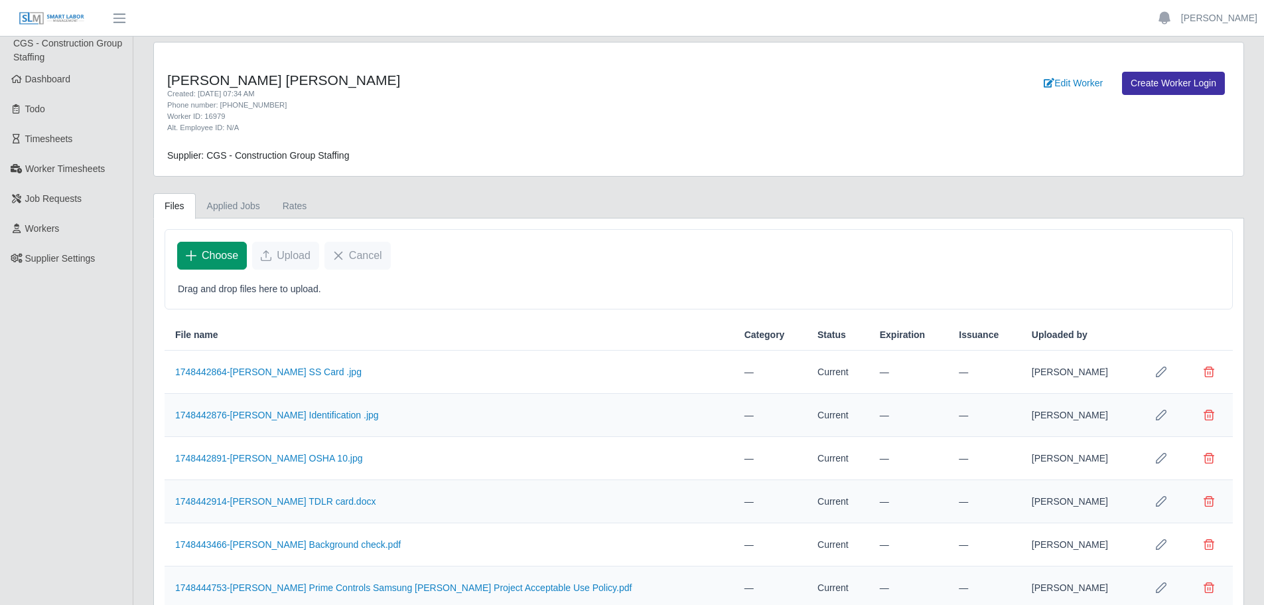
click at [222, 253] on span "Choose" at bounding box center [220, 256] width 37 height 16
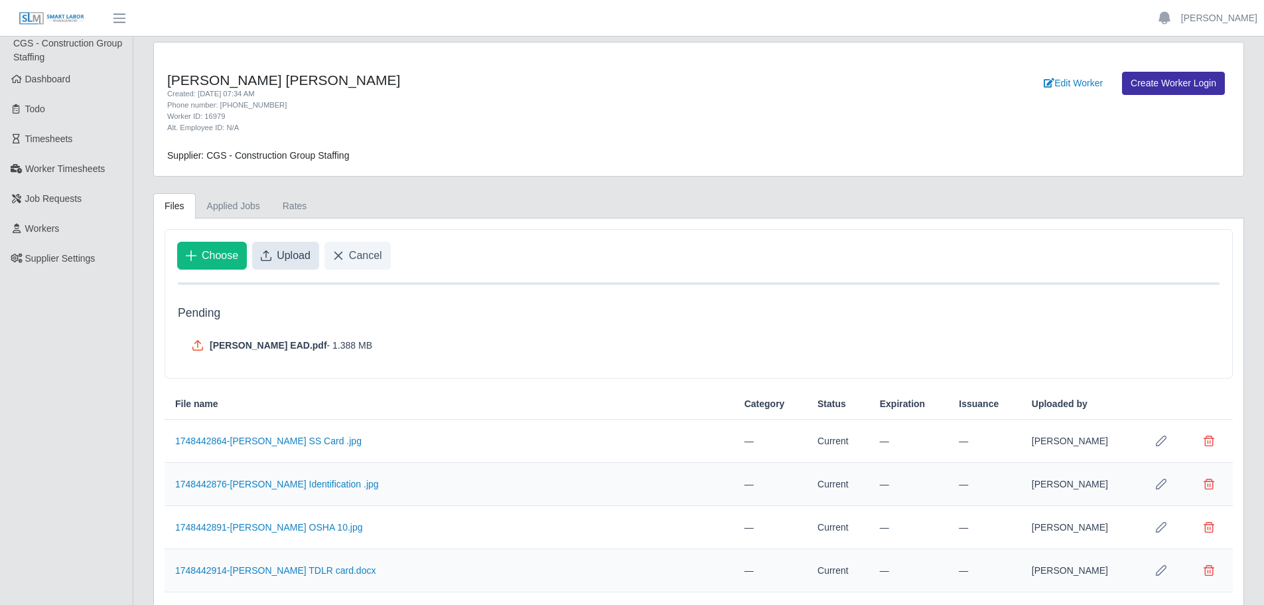
click at [292, 251] on span "Upload" at bounding box center [294, 256] width 34 height 16
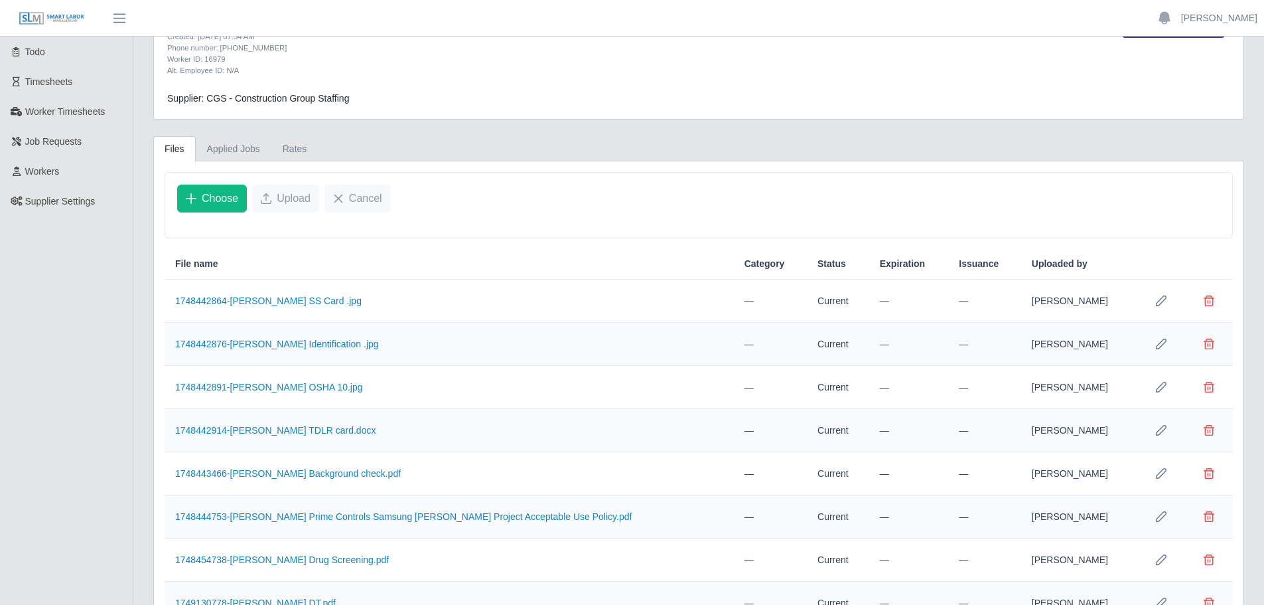
scroll to position [165, 0]
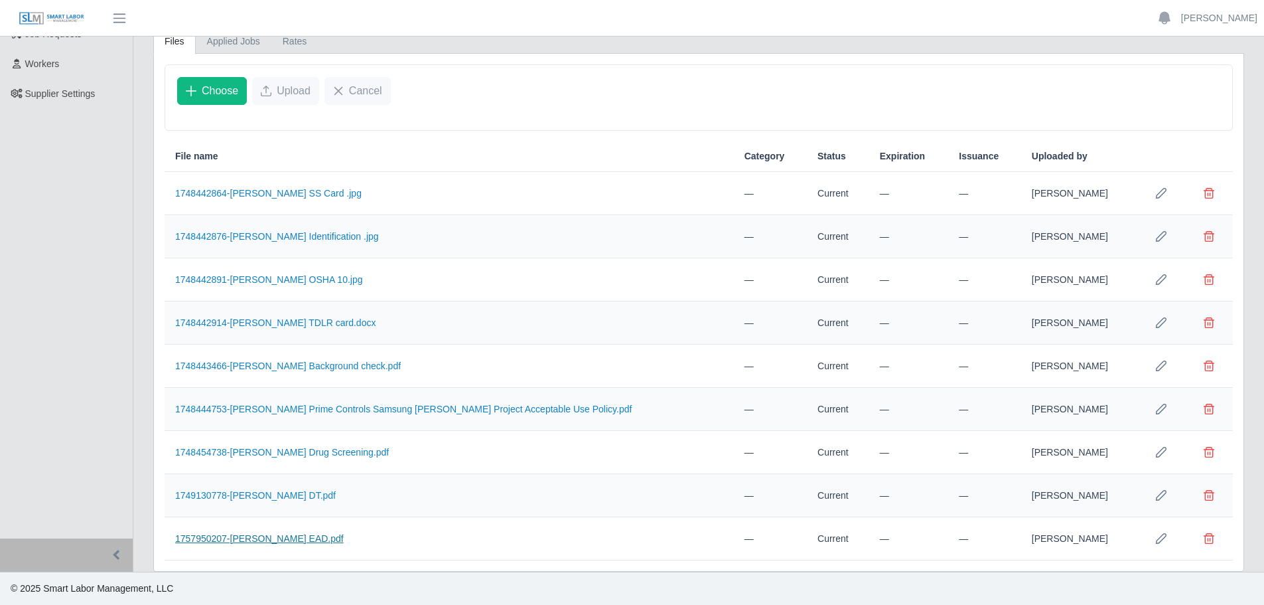
click at [254, 538] on link "1757950207-Maryelis Chacin EAD.pdf" at bounding box center [259, 538] width 169 height 11
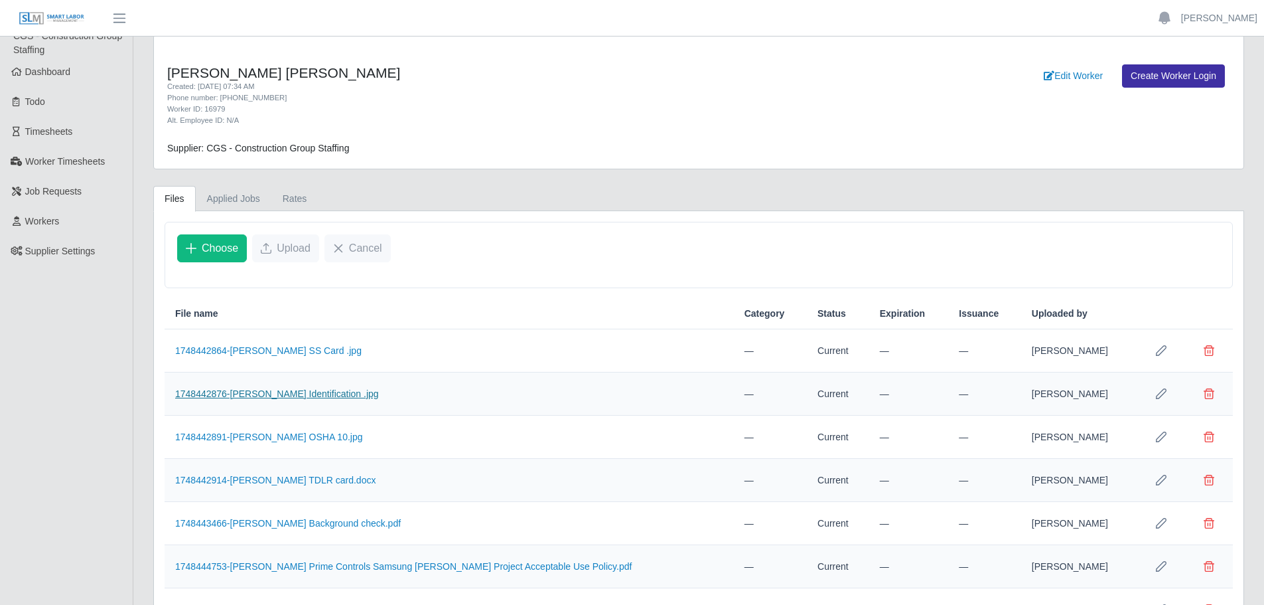
scroll to position [0, 0]
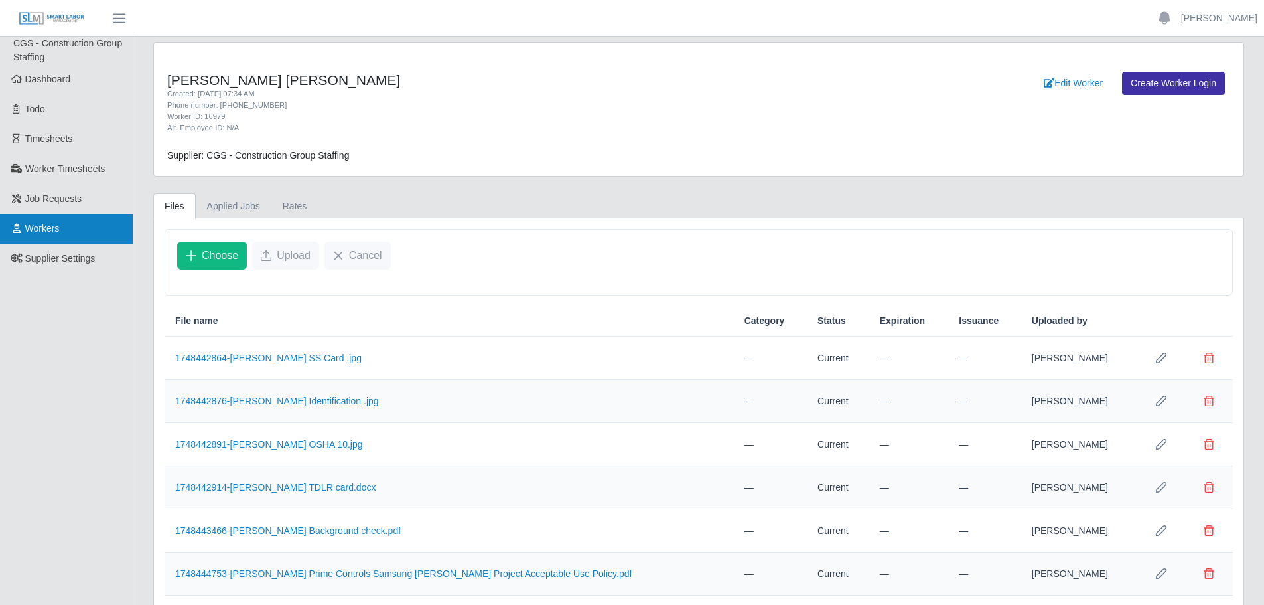
drag, startPoint x: 38, startPoint y: 234, endPoint x: 42, endPoint y: 225, distance: 9.8
click at [38, 234] on span "Workers" at bounding box center [42, 228] width 35 height 11
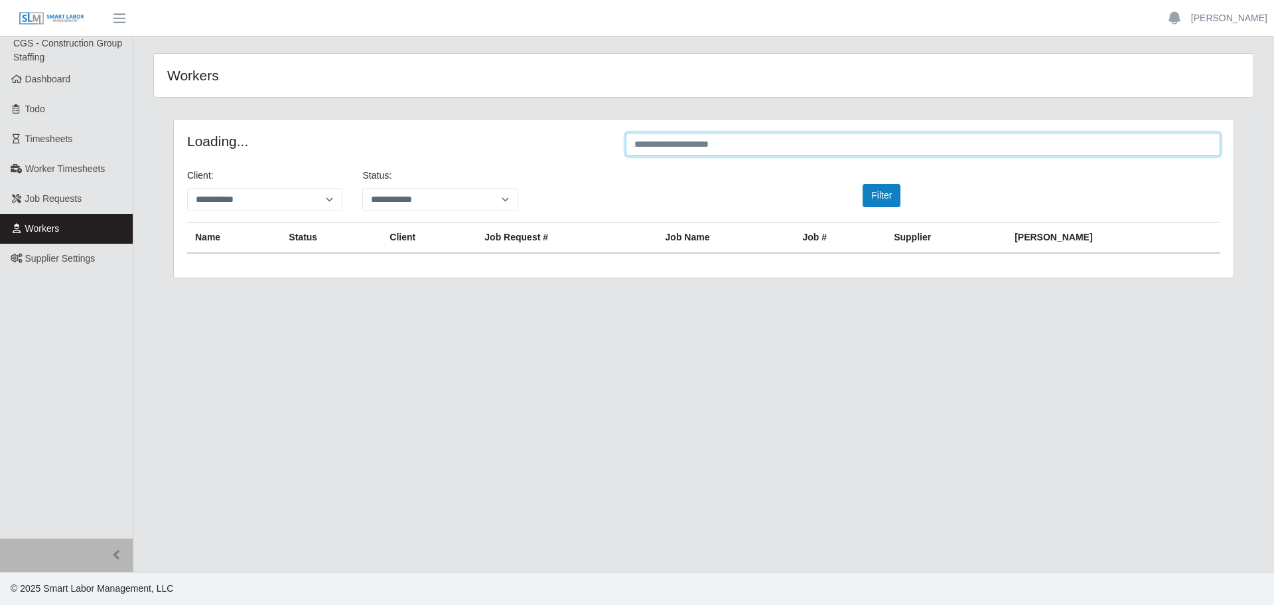
click at [680, 145] on input "text" at bounding box center [923, 144] width 595 height 23
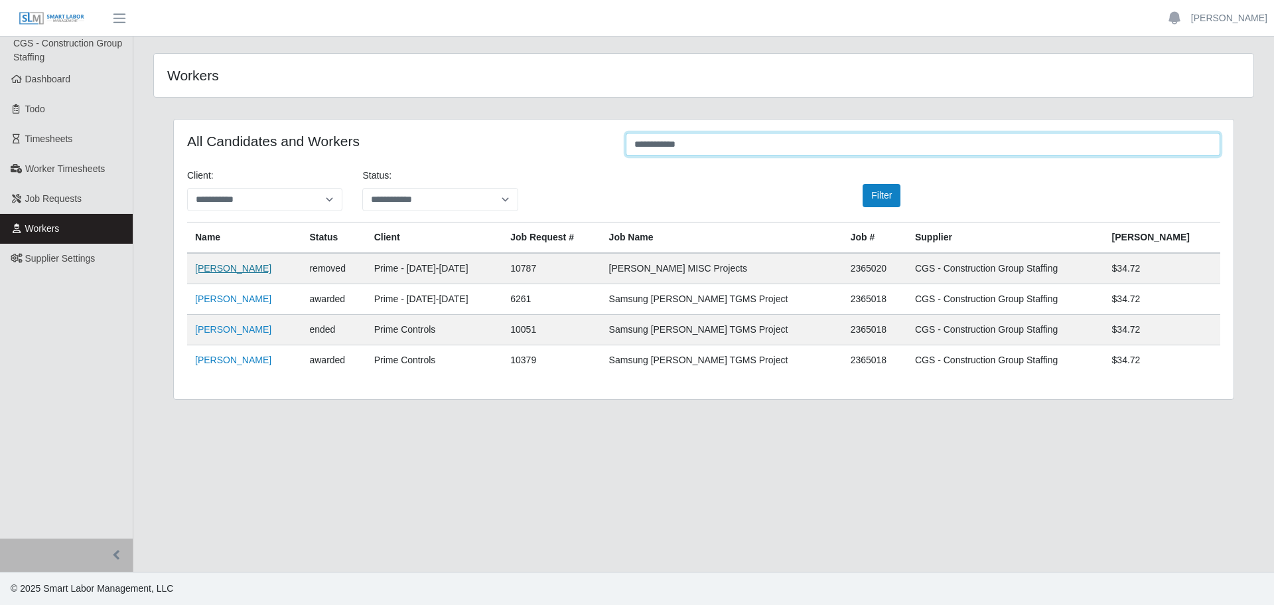
type input "**********"
click at [232, 270] on link "[PERSON_NAME]" at bounding box center [233, 268] width 76 height 11
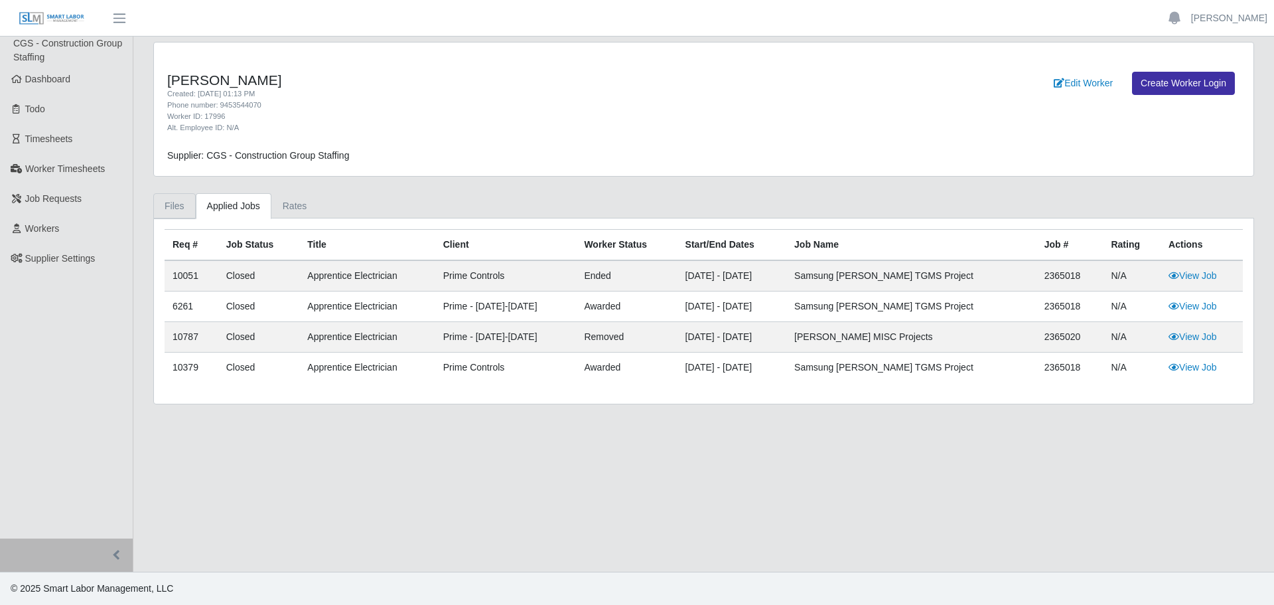
click at [175, 211] on link "Files" at bounding box center [174, 206] width 42 height 26
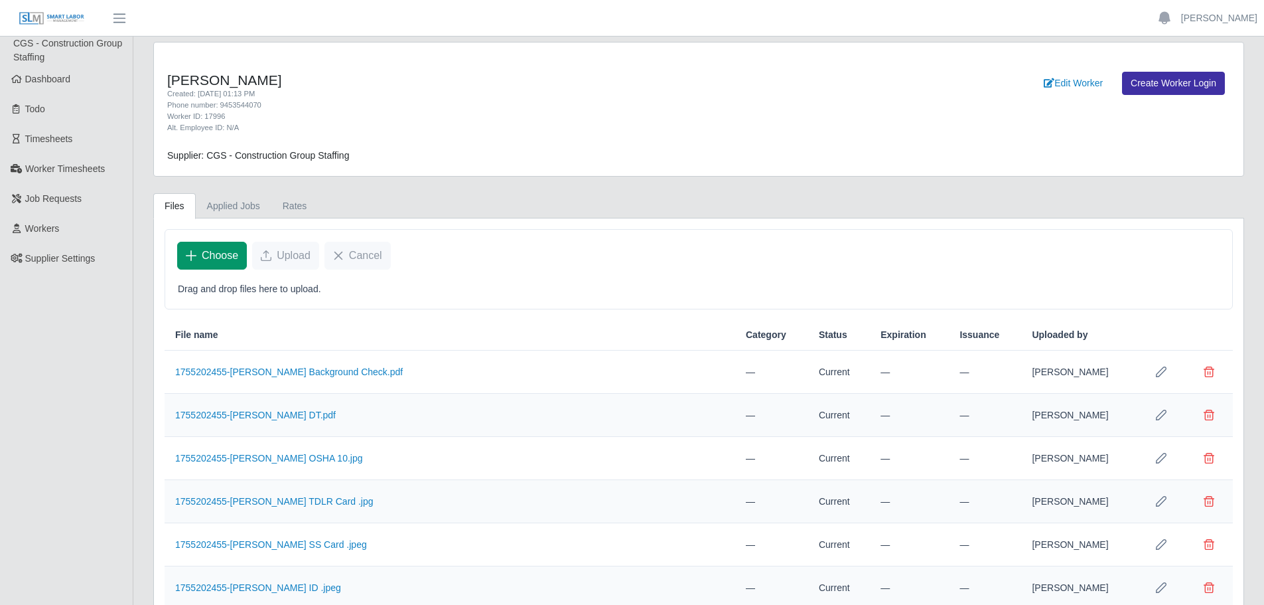
click at [214, 253] on span "Choose" at bounding box center [220, 256] width 37 height 16
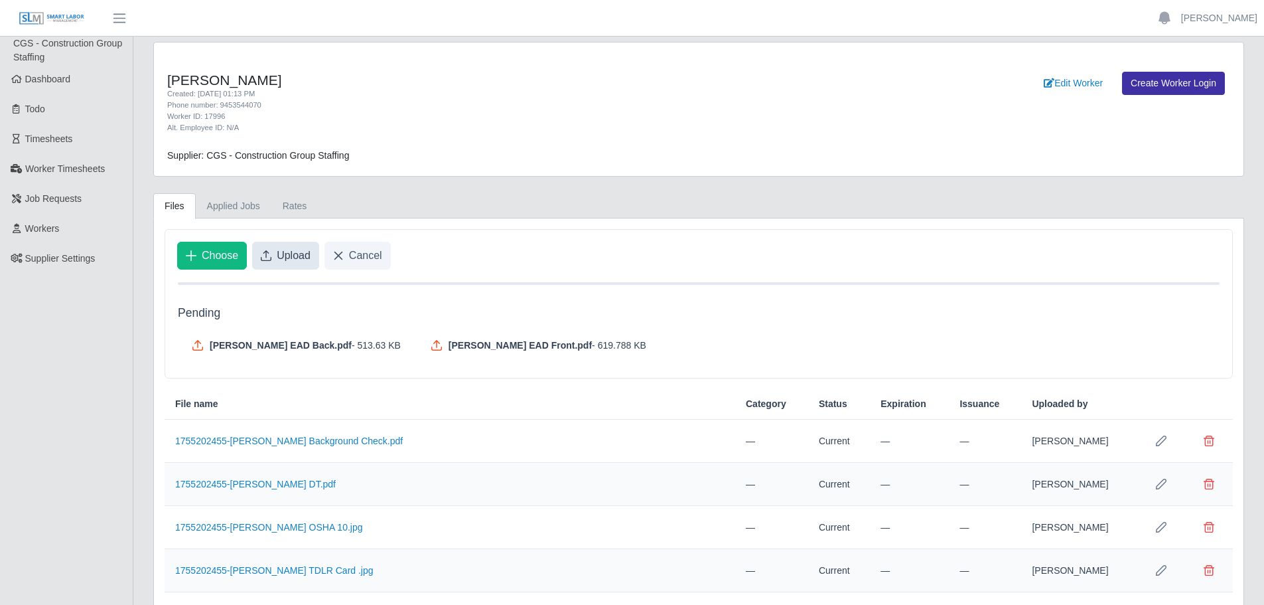
click at [285, 256] on span "Upload" at bounding box center [294, 256] width 34 height 16
